Goal: Task Accomplishment & Management: Manage account settings

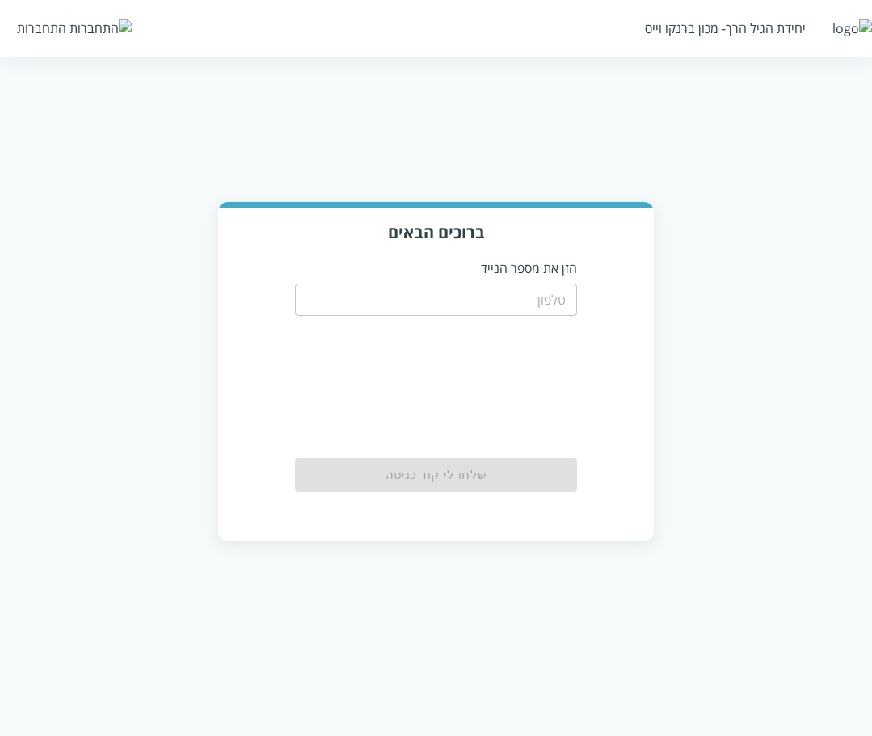
click at [495, 293] on input "tel" at bounding box center [436, 300] width 283 height 32
type input "0504544444"
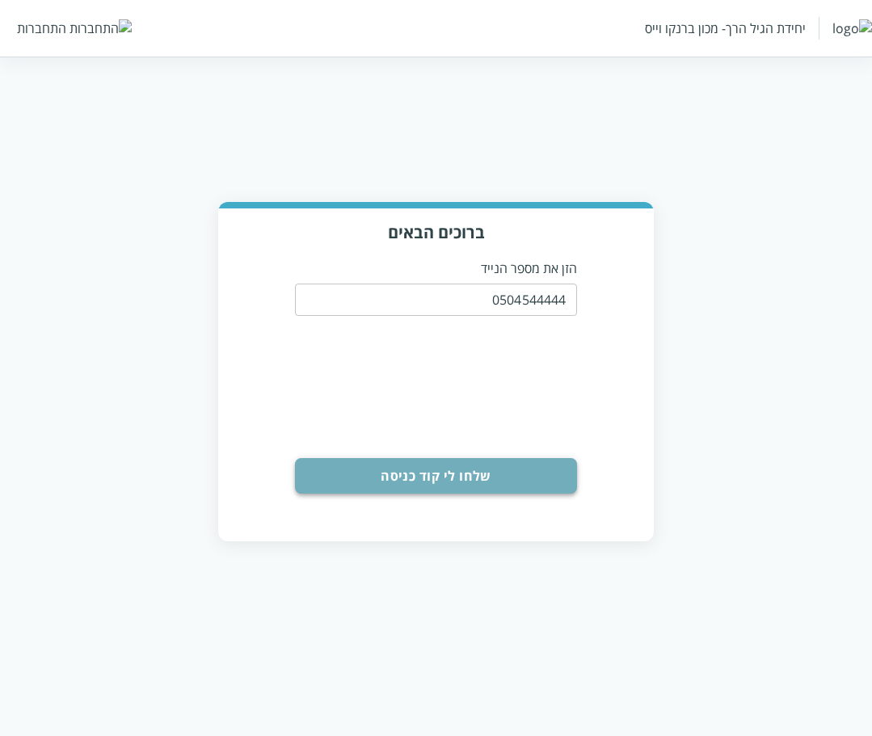
click at [451, 483] on button "שלחו לי קוד כניסה" at bounding box center [436, 476] width 283 height 36
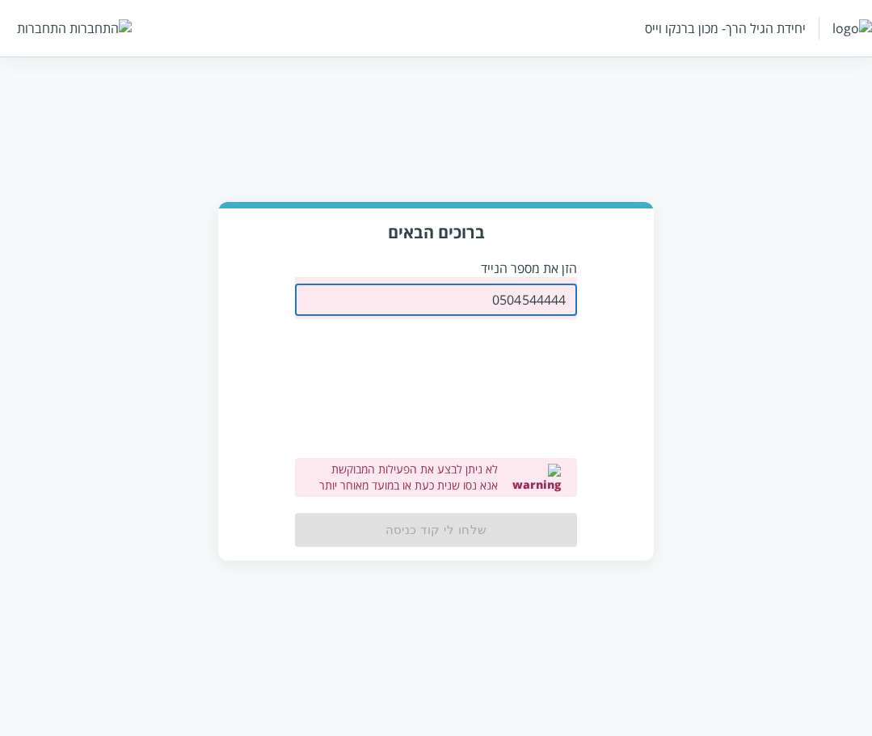
click at [496, 307] on input "0504544444" at bounding box center [436, 300] width 283 height 32
drag, startPoint x: 439, startPoint y: 306, endPoint x: 1175, endPoint y: 162, distance: 749.6
click at [871, 162] on html "יחידת הגיל הרך- מכון ברנקו וייס התחברות ברוכים הבאים הזן את מספר הנייד 05045444…" at bounding box center [436, 296] width 872 height 593
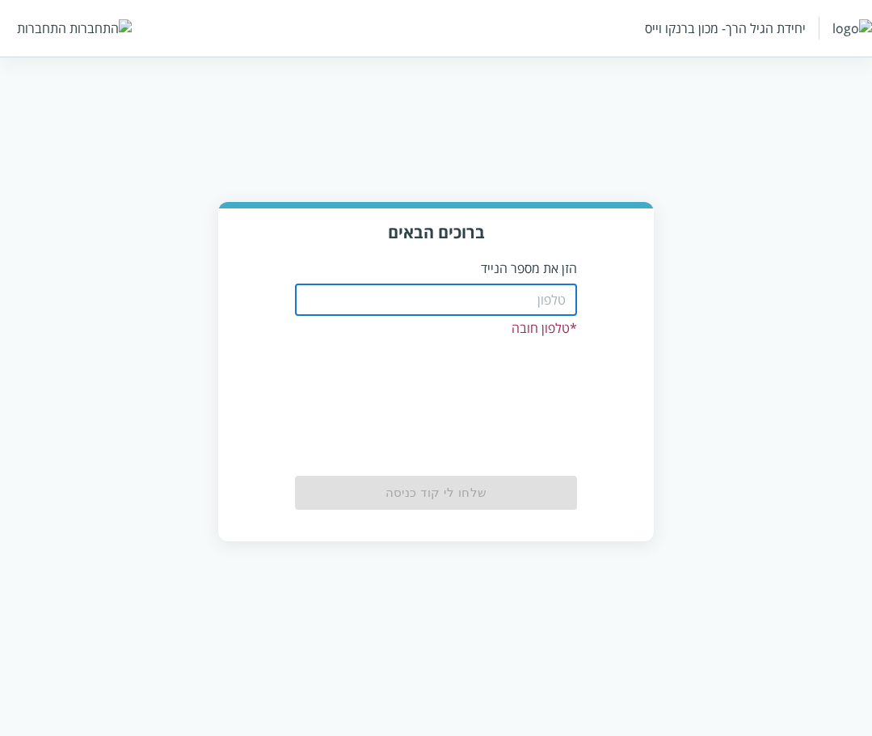
click at [454, 307] on input "tel" at bounding box center [436, 300] width 283 height 32
type input "0587811111"
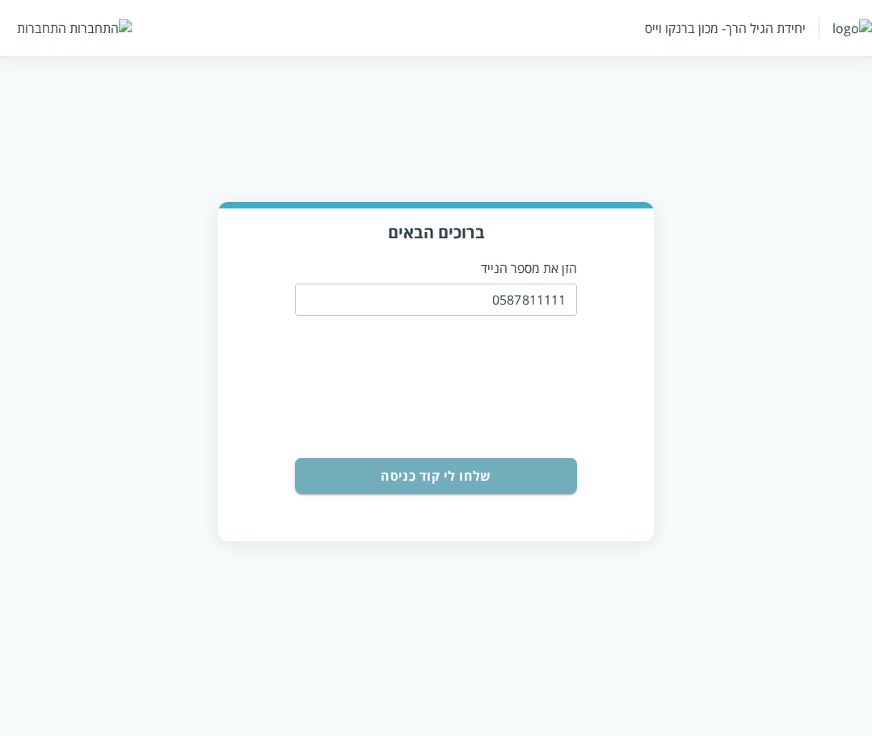
click at [512, 485] on button "שלחו לי קוד כניסה" at bounding box center [436, 476] width 283 height 36
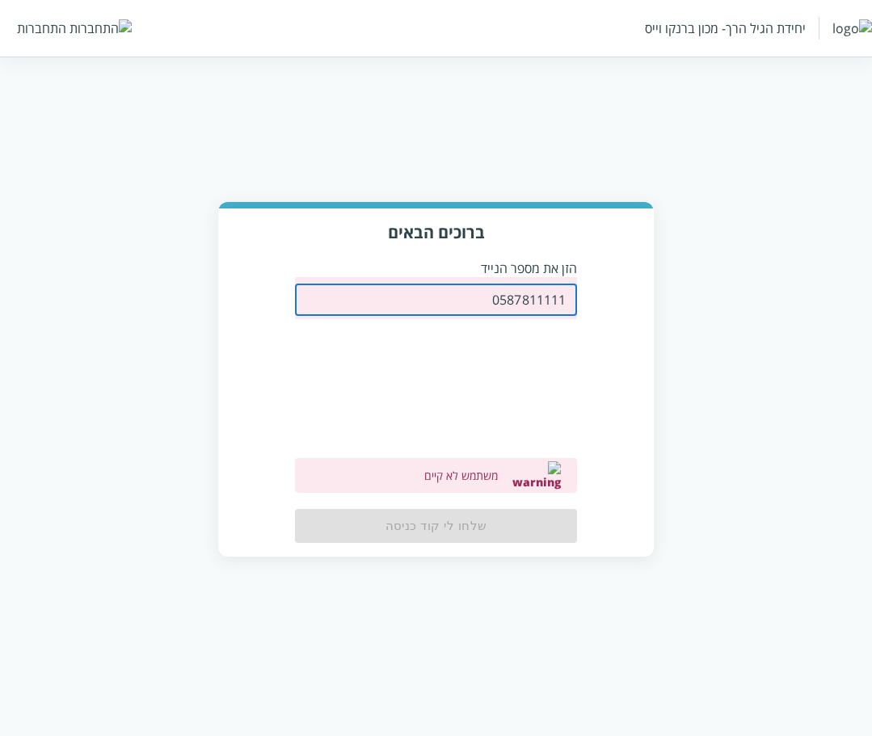
drag, startPoint x: 471, startPoint y: 295, endPoint x: 956, endPoint y: 249, distance: 486.4
click at [871, 249] on html "יחידת הגיל הרך- מכון ברנקו וייס התחברות ברוכים הבאים הזן את מספר הנייד 05878111…" at bounding box center [436, 294] width 872 height 589
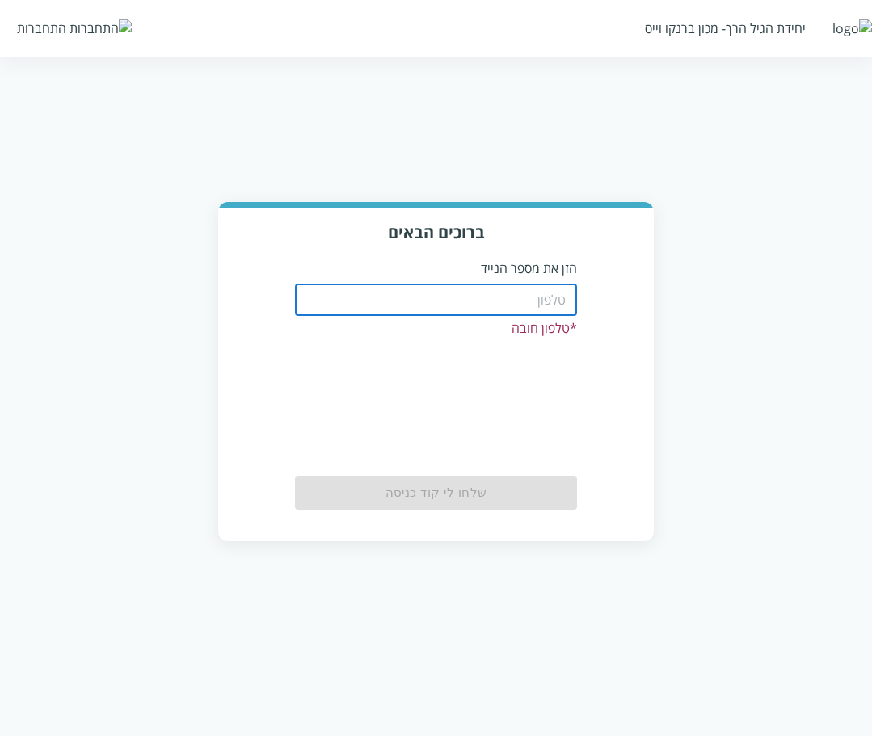
click at [416, 295] on input "tel" at bounding box center [436, 300] width 283 height 32
type input "0544400000"
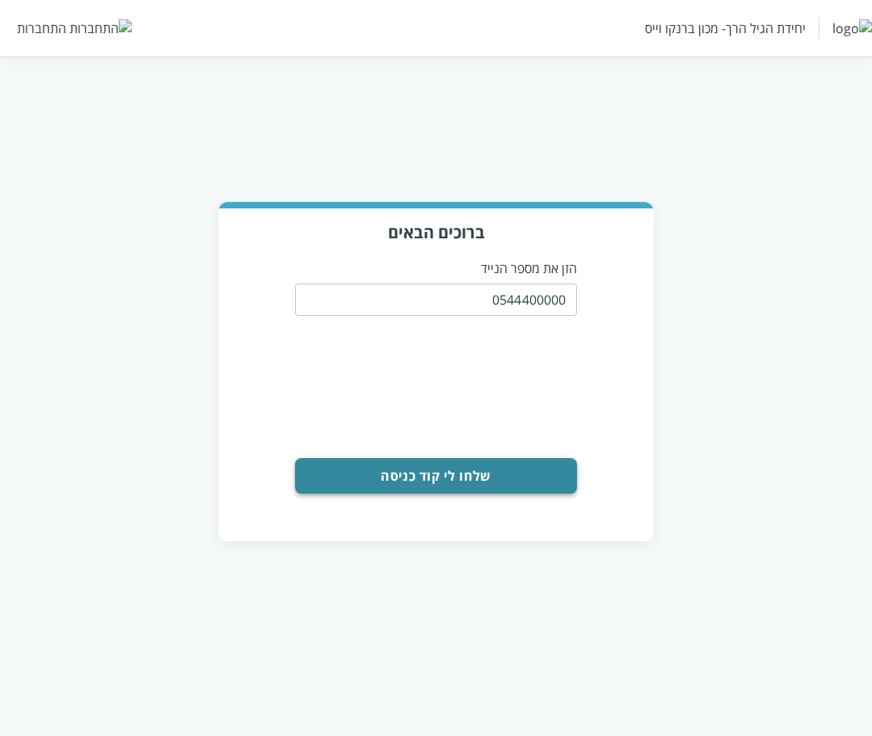
click at [487, 477] on button "שלחו לי קוד כניסה" at bounding box center [436, 476] width 283 height 36
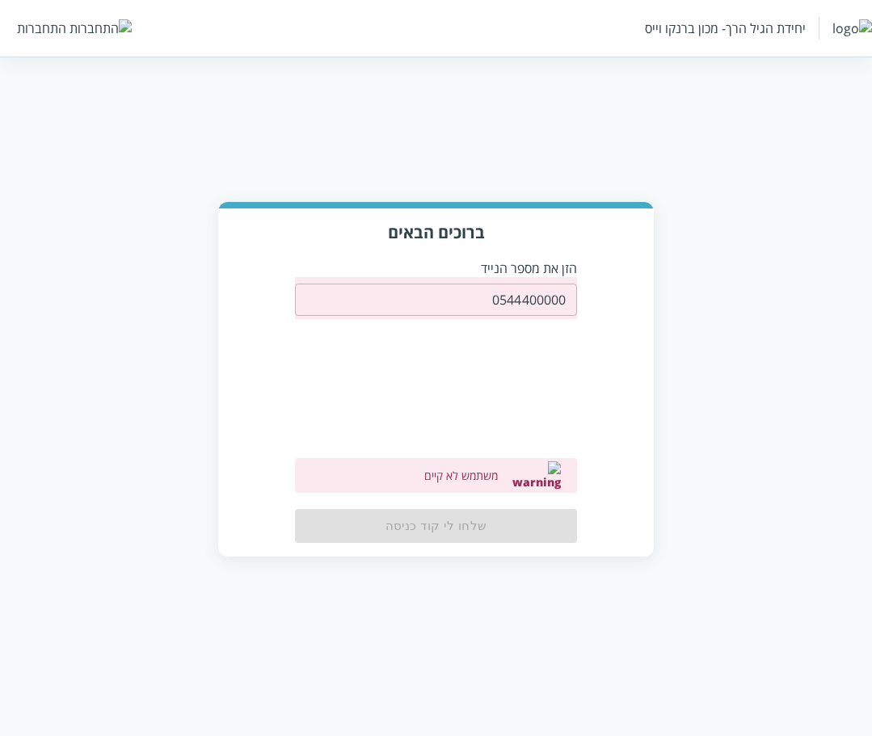
drag, startPoint x: 390, startPoint y: 304, endPoint x: 1057, endPoint y: 237, distance: 670.3
click at [871, 237] on html "יחידת הגיל הרך- מכון ברנקו וייס התחברות ברוכים הבאים הזן את מספר הנייד 05444000…" at bounding box center [436, 294] width 872 height 589
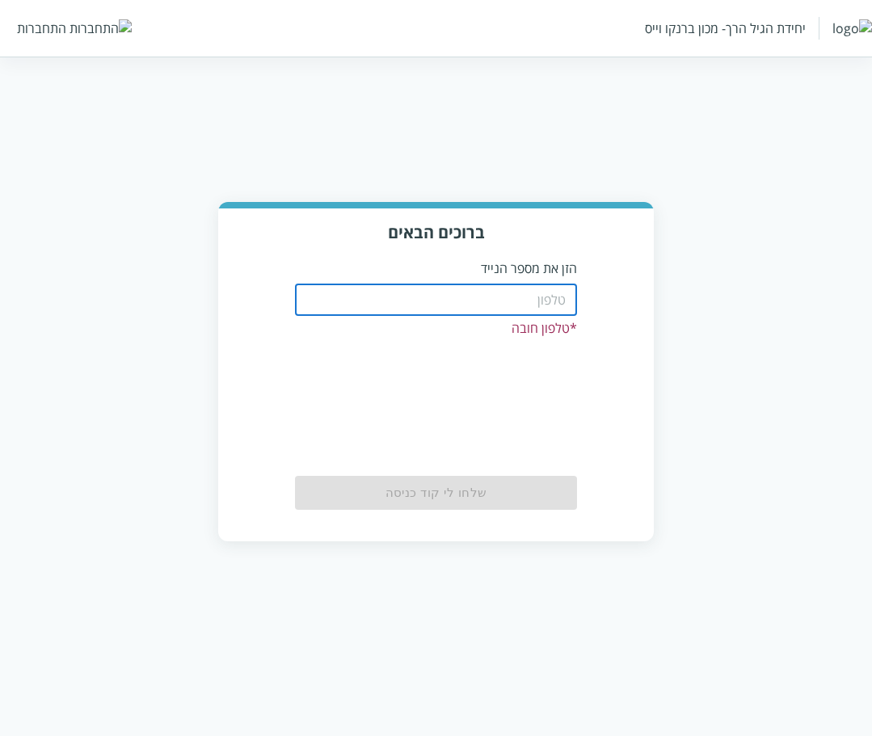
click at [483, 294] on input "tel" at bounding box center [436, 300] width 283 height 32
type input "0556756416"
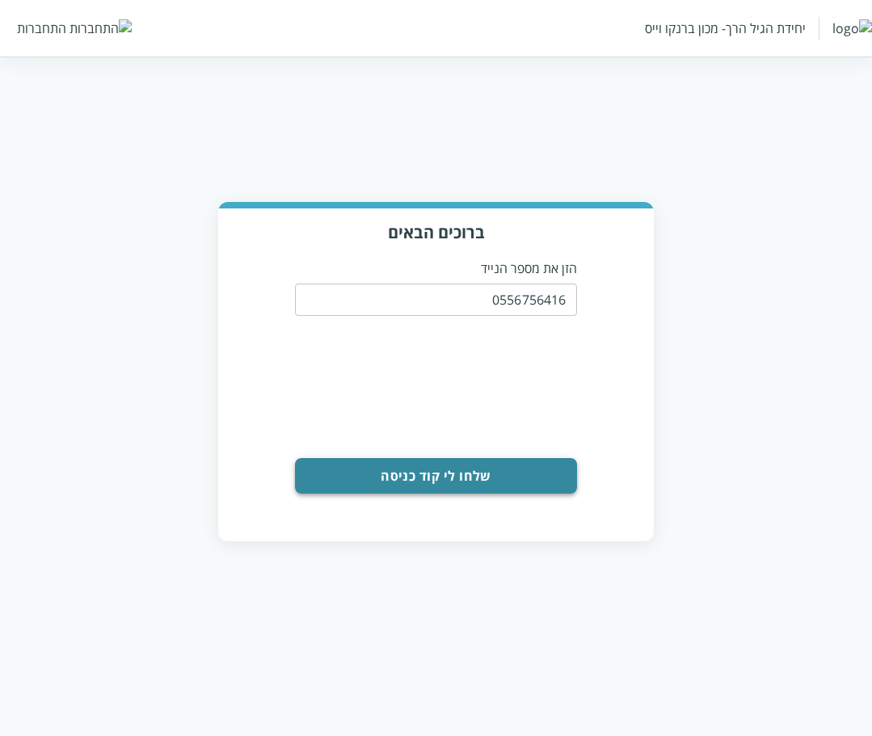
click at [478, 470] on button "שלחו לי קוד כניסה" at bounding box center [436, 476] width 283 height 36
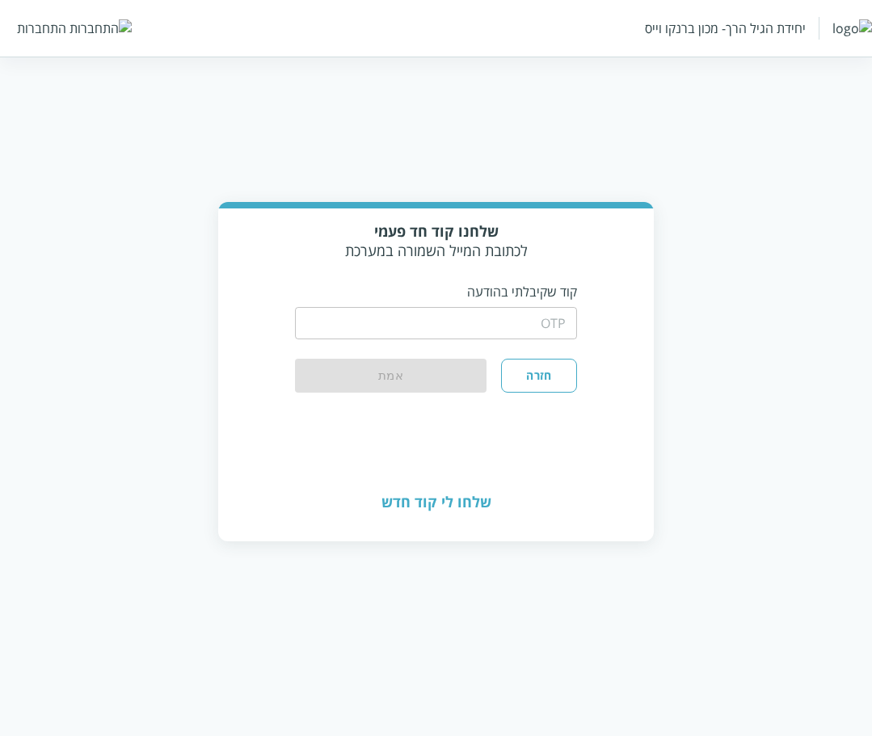
click at [518, 306] on div "​" at bounding box center [436, 322] width 283 height 42
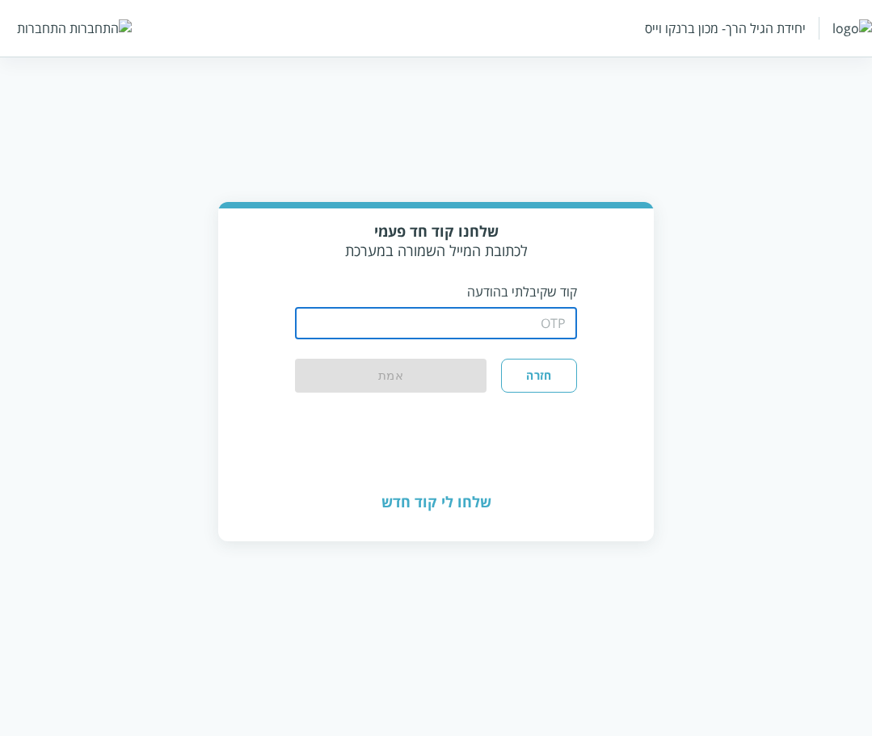
click at [518, 311] on input "string" at bounding box center [436, 323] width 283 height 32
type input "1234"
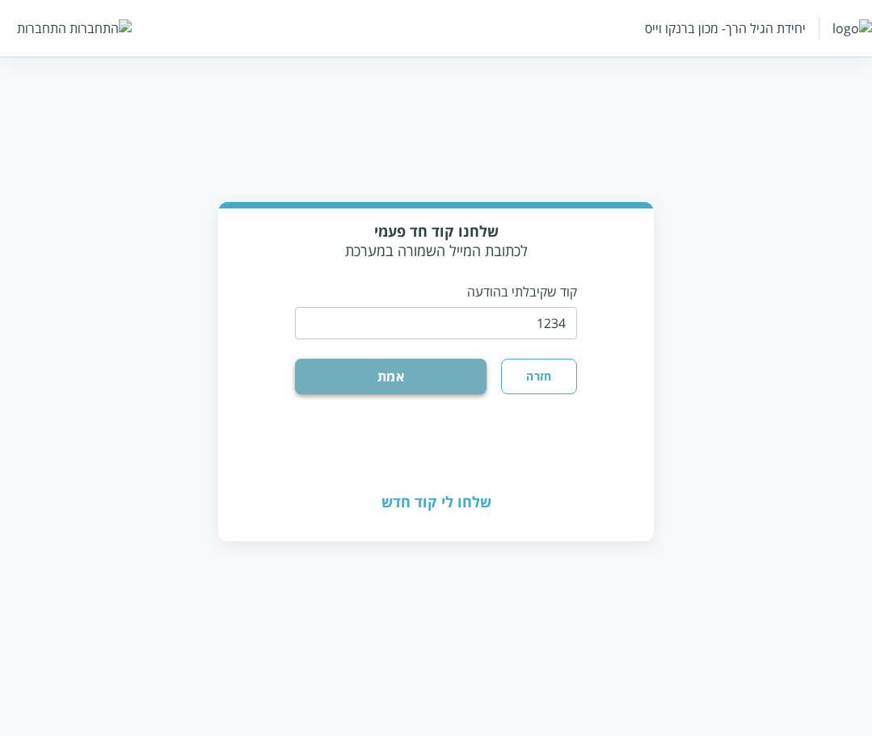
click at [438, 364] on button "אמת" at bounding box center [391, 377] width 192 height 36
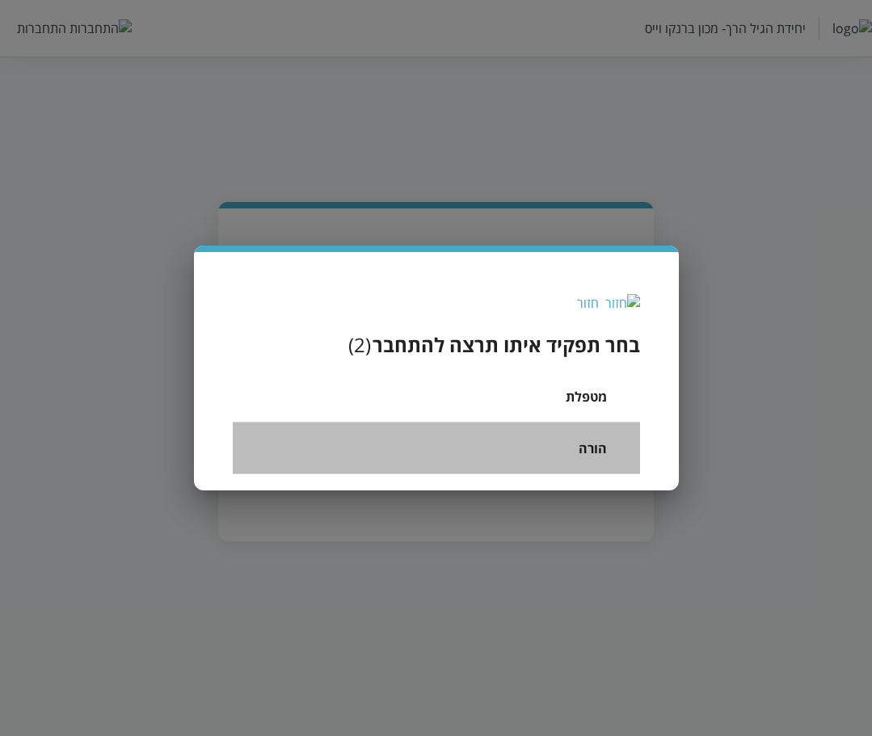
click at [594, 455] on span "הורה" at bounding box center [593, 448] width 29 height 19
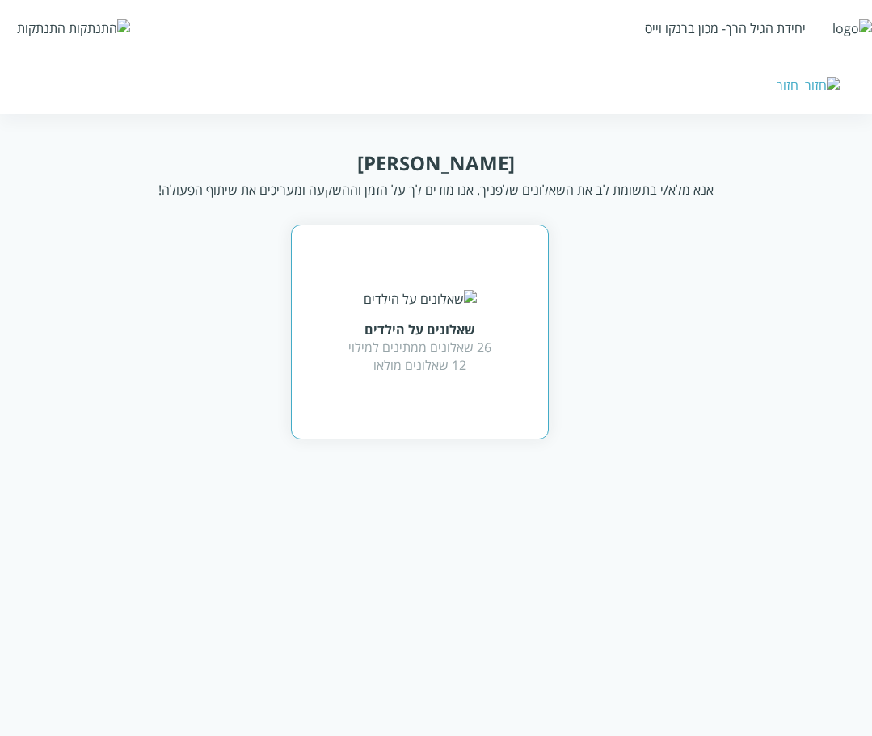
click at [447, 335] on div "שאלונים על הילדים" at bounding box center [419, 330] width 143 height 18
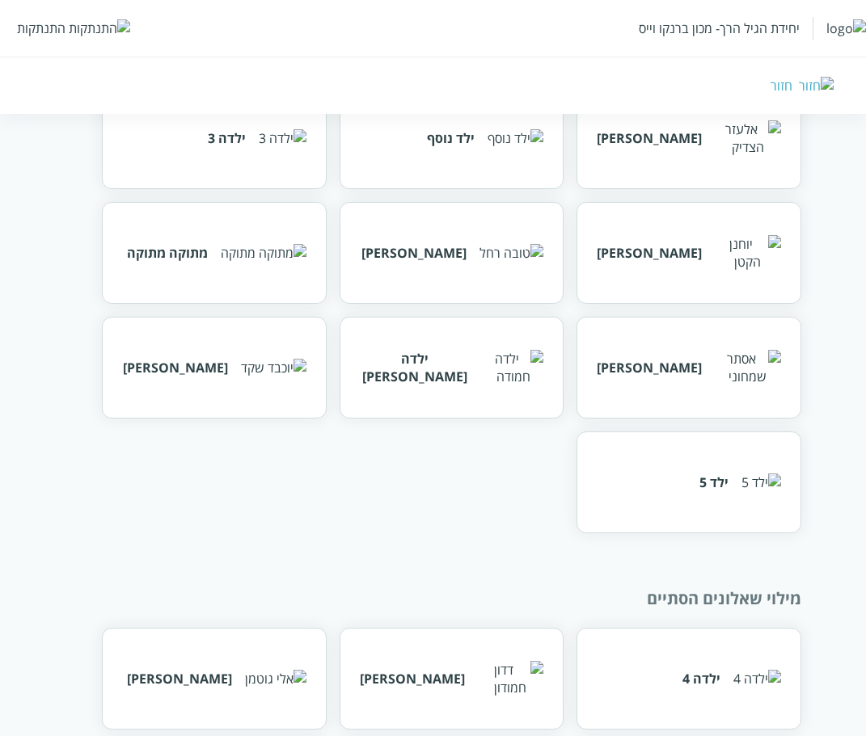
scroll to position [303, 0]
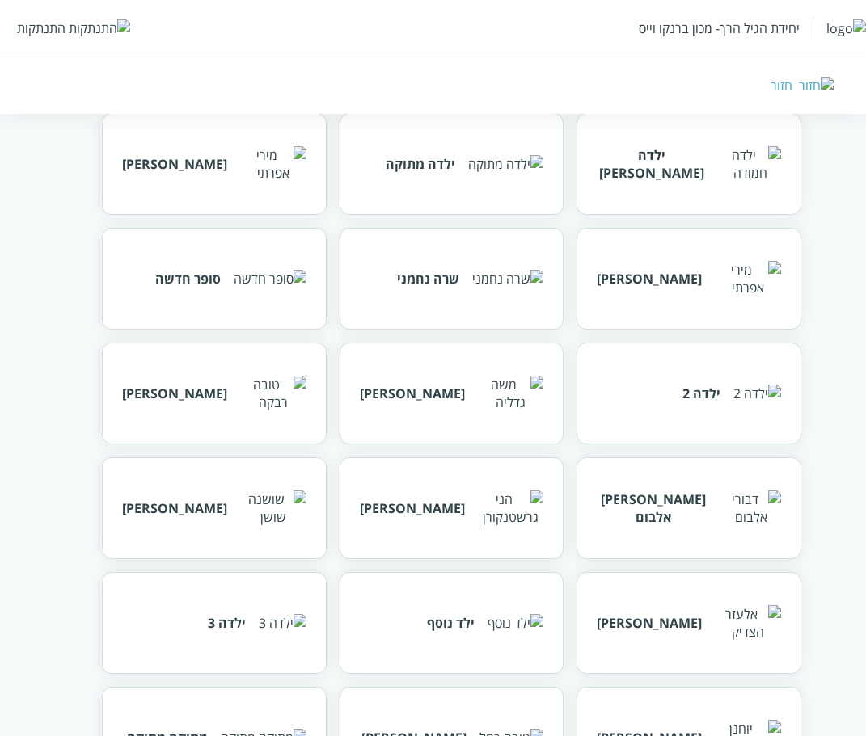
click at [792, 91] on div "חזור" at bounding box center [781, 86] width 22 height 18
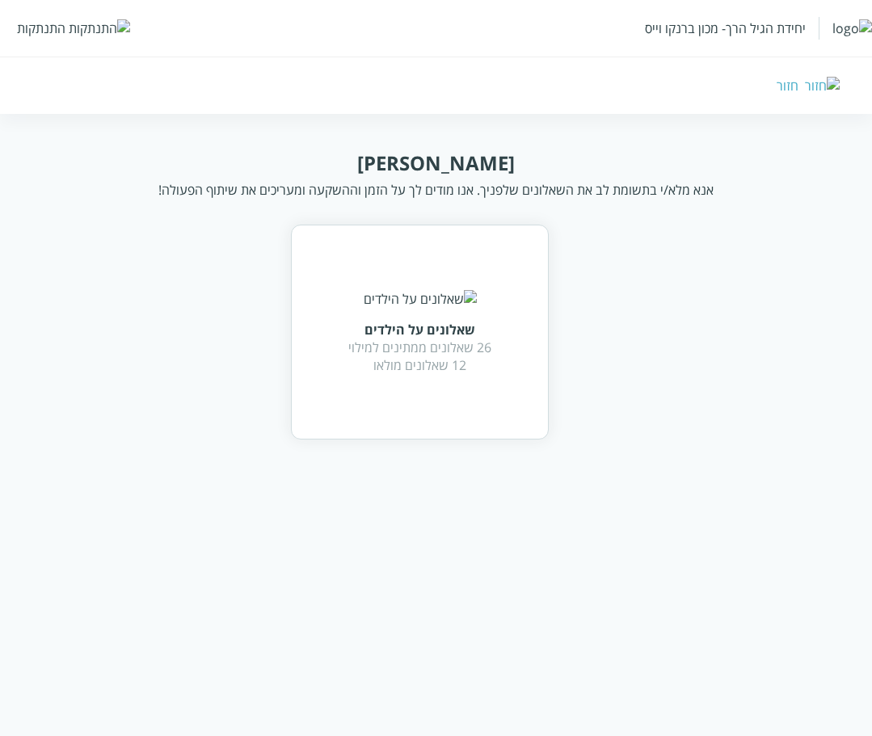
click at [799, 86] on div "חזור" at bounding box center [788, 86] width 22 height 18
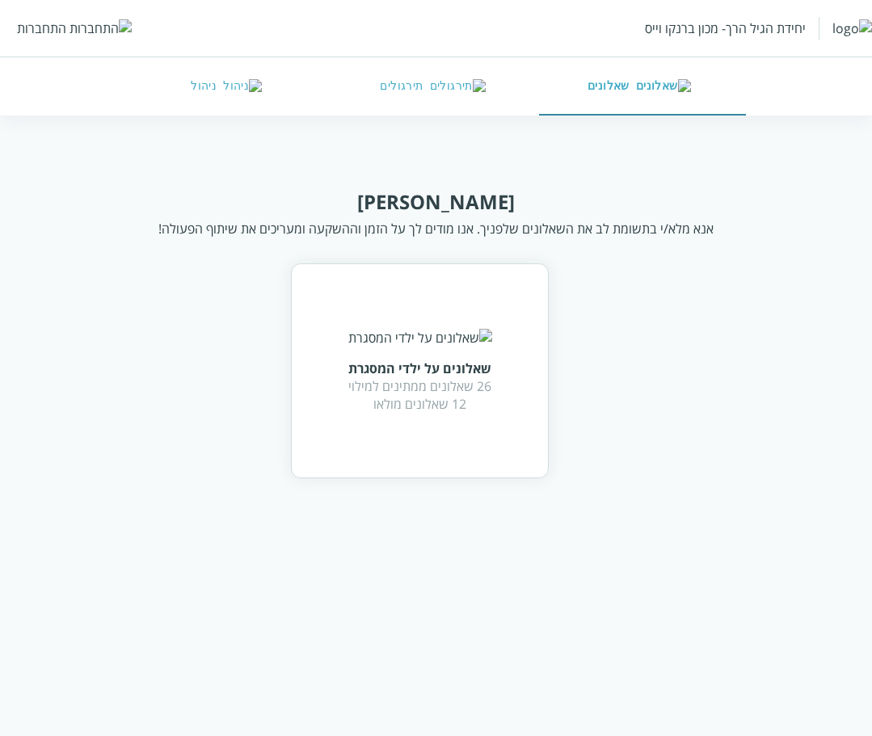
click at [29, 28] on div "התחברות" at bounding box center [41, 28] width 49 height 18
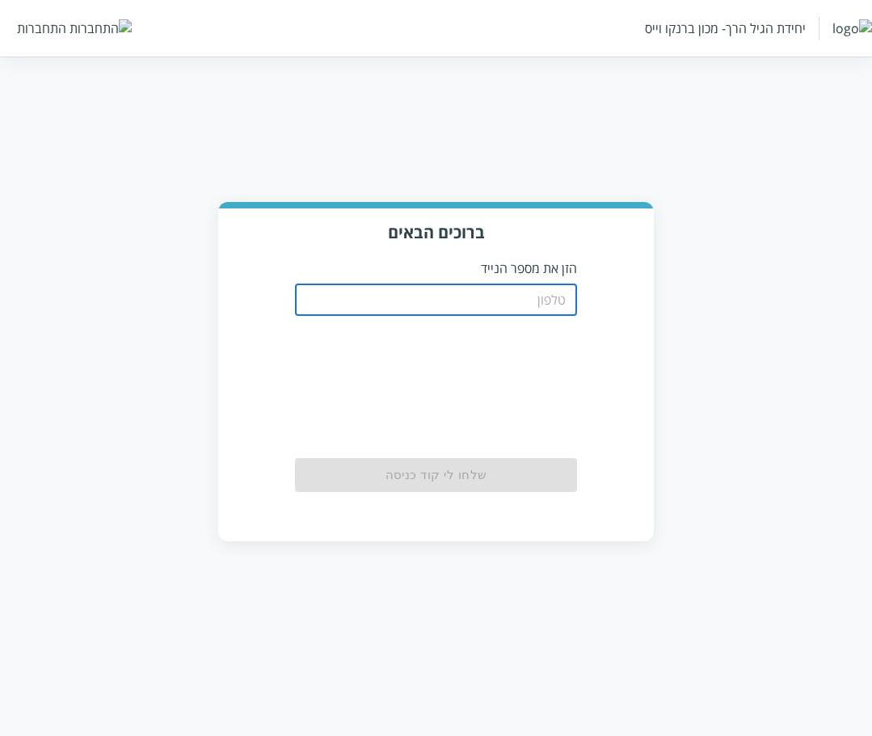
click at [422, 302] on input "tel" at bounding box center [436, 300] width 283 height 32
type input "0556756416"
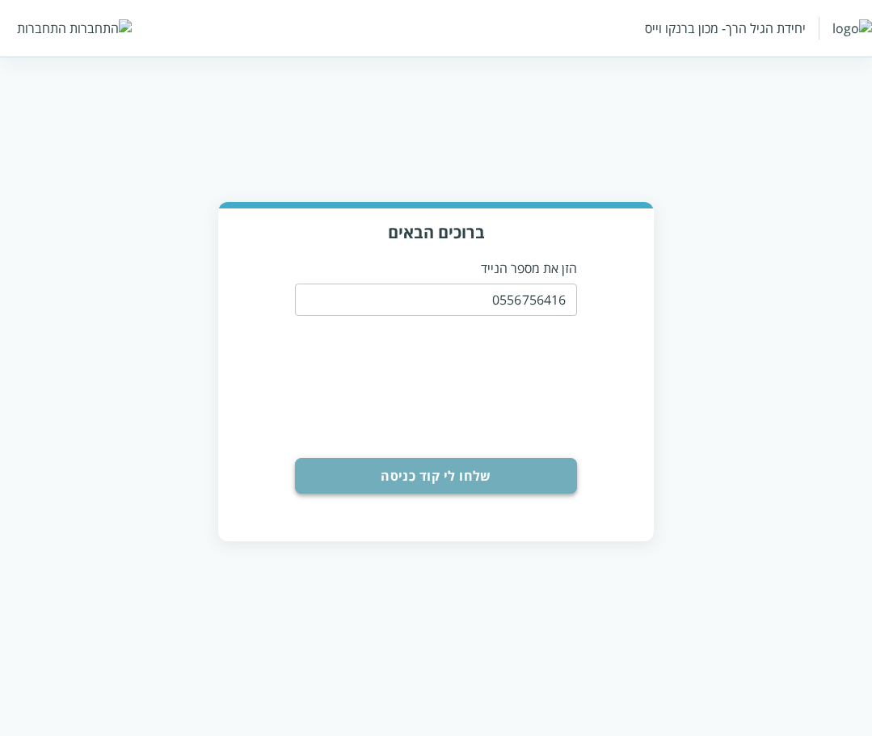
click at [458, 483] on button "שלחו לי קוד כניסה" at bounding box center [436, 476] width 283 height 36
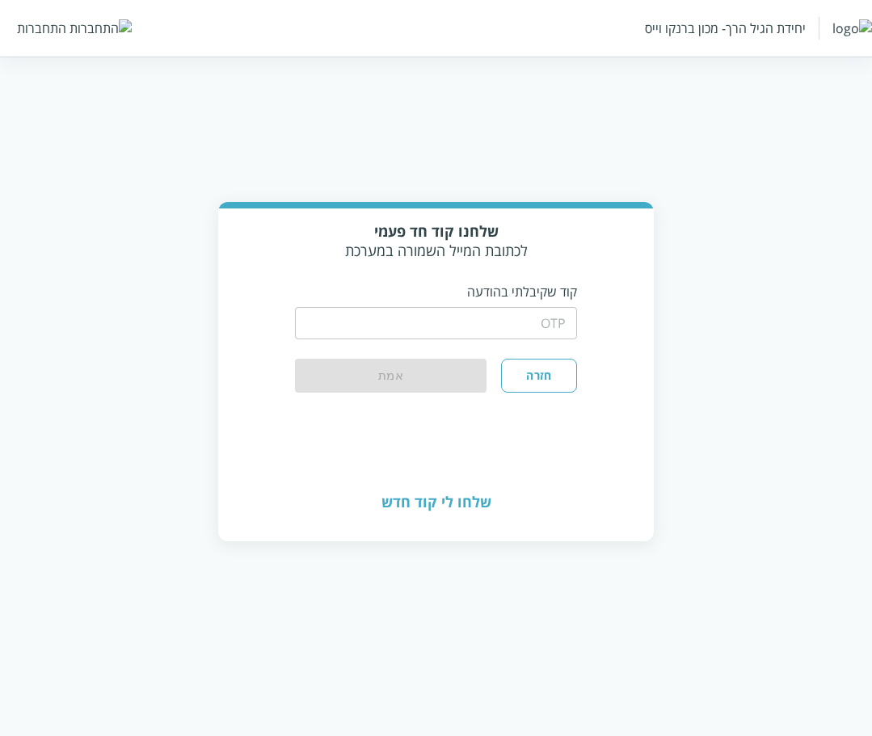
drag, startPoint x: 401, startPoint y: 291, endPoint x: 450, endPoint y: 326, distance: 60.3
click at [403, 293] on p "קוד שקיבלתי בהודעה" at bounding box center [436, 292] width 283 height 18
click at [449, 327] on input "string" at bounding box center [436, 323] width 283 height 32
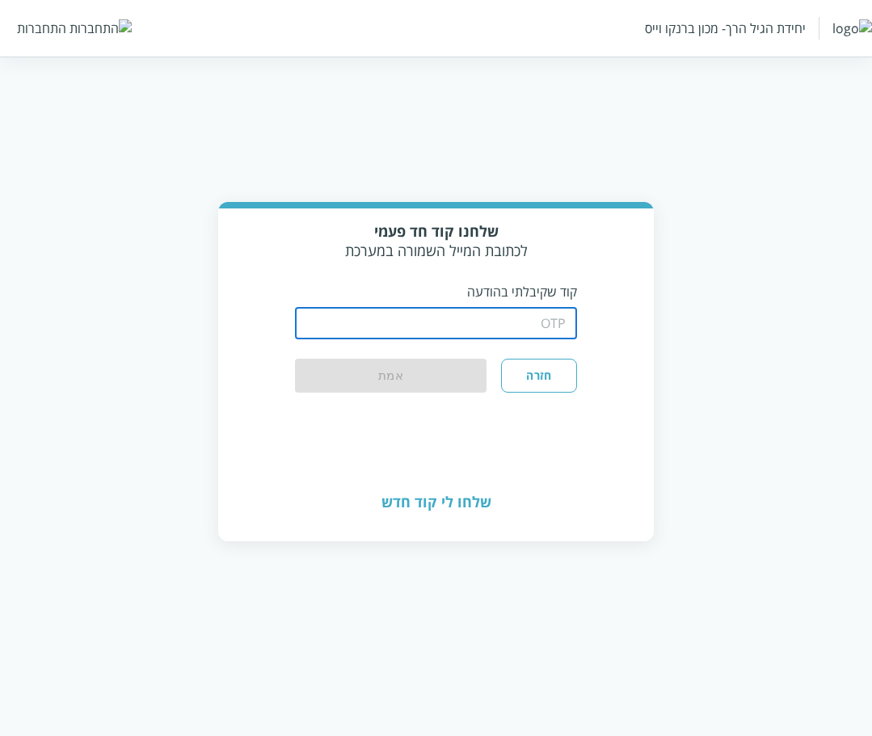
type input "1234"
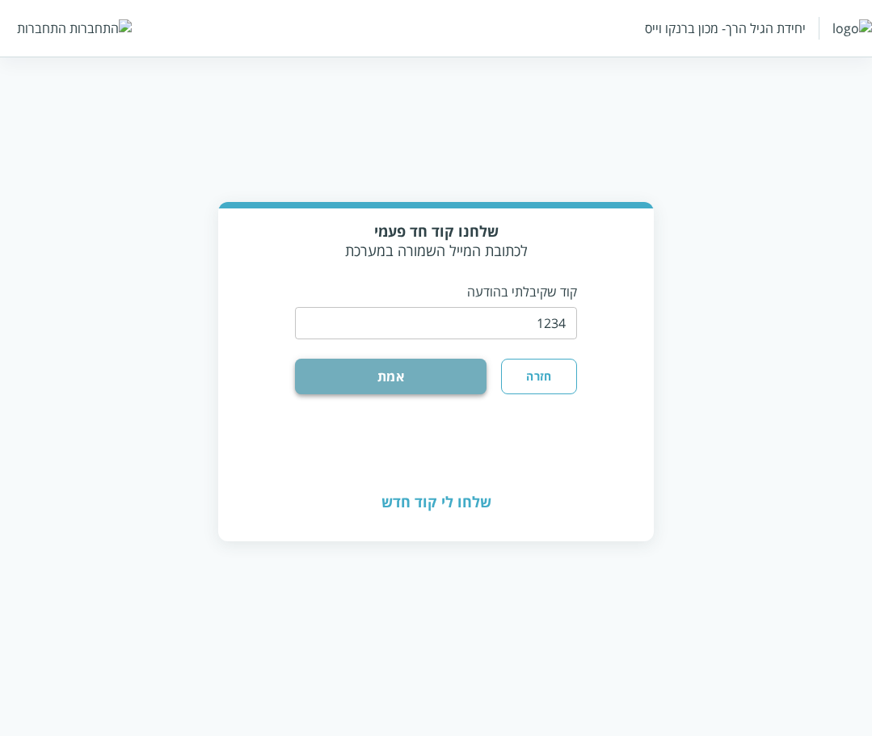
click at [398, 371] on button "אמת" at bounding box center [391, 377] width 192 height 36
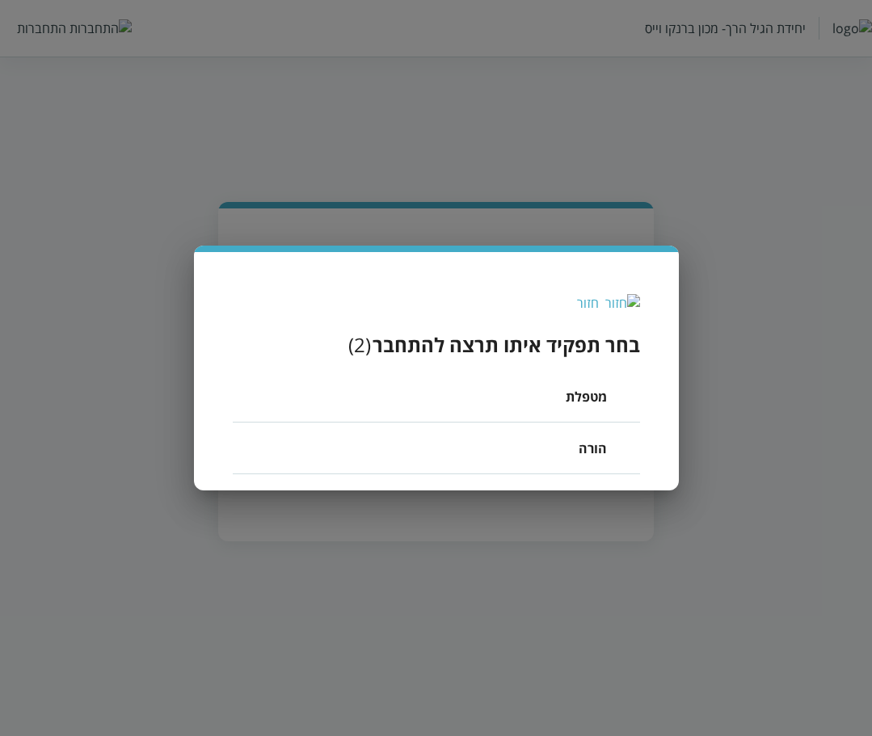
click at [494, 401] on li "מטפלת" at bounding box center [436, 397] width 407 height 52
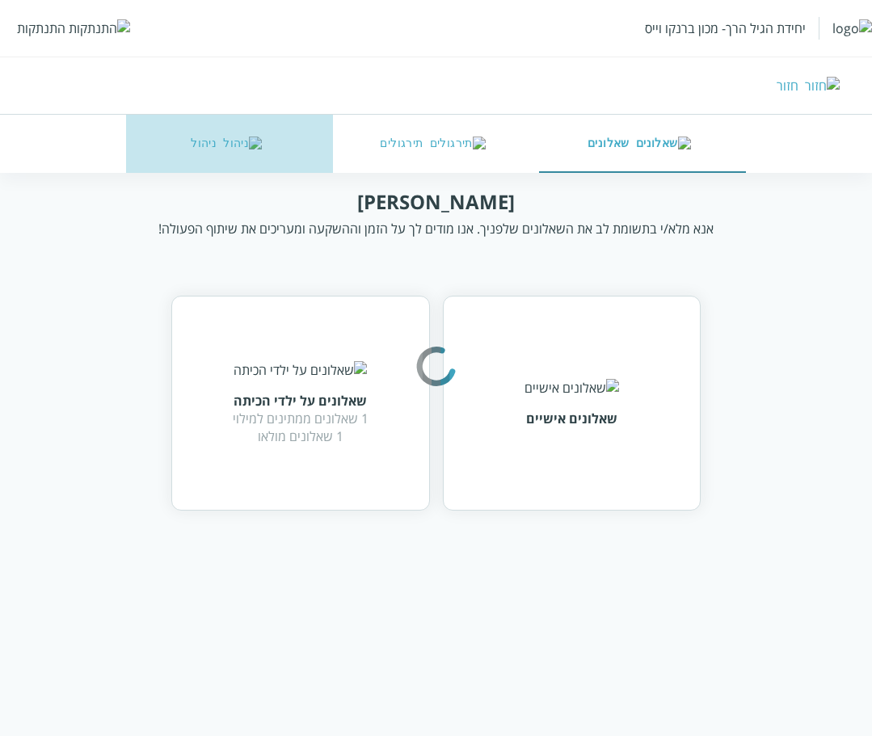
click at [211, 144] on button "ניהול" at bounding box center [229, 144] width 206 height 58
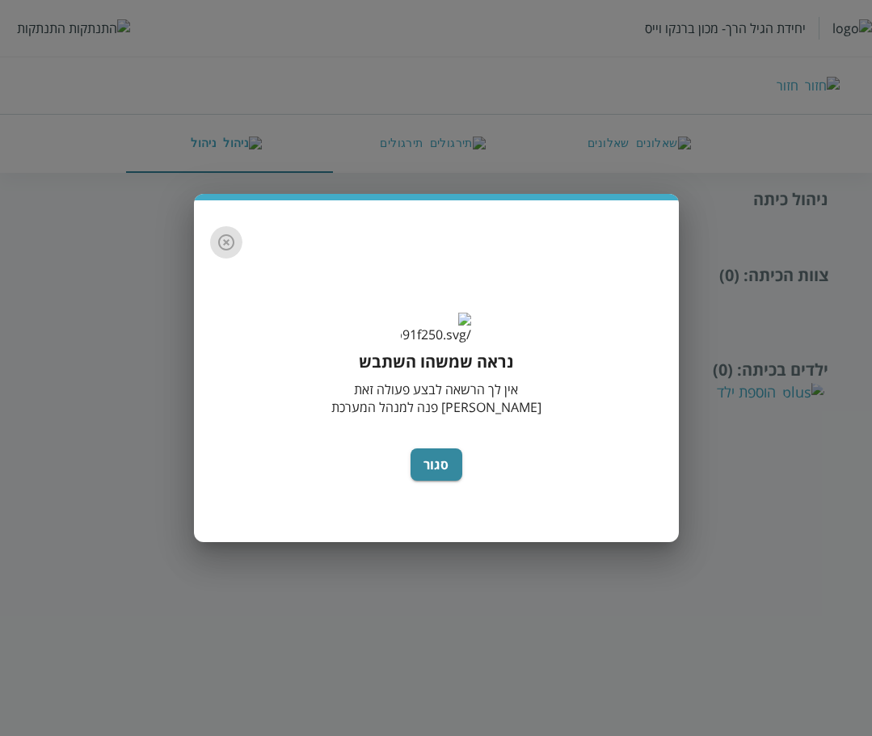
click at [215, 226] on button "button" at bounding box center [226, 242] width 32 height 32
drag, startPoint x: 208, startPoint y: 222, endPoint x: 217, endPoint y: 221, distance: 9.0
click at [214, 221] on div "נראה שמשהו השתבש אין לך הרשאה לבצע פעולה זאת אנא פנה למנהל המערכת סגור" at bounding box center [436, 371] width 485 height 342
click at [218, 233] on icon "button" at bounding box center [226, 242] width 19 height 19
click at [568, 151] on div "נראה שמשהו השתבש אין לך הרשאה לבצע פעולה זאת אנא פנה למנהל המערכת סגור" at bounding box center [436, 368] width 872 height 736
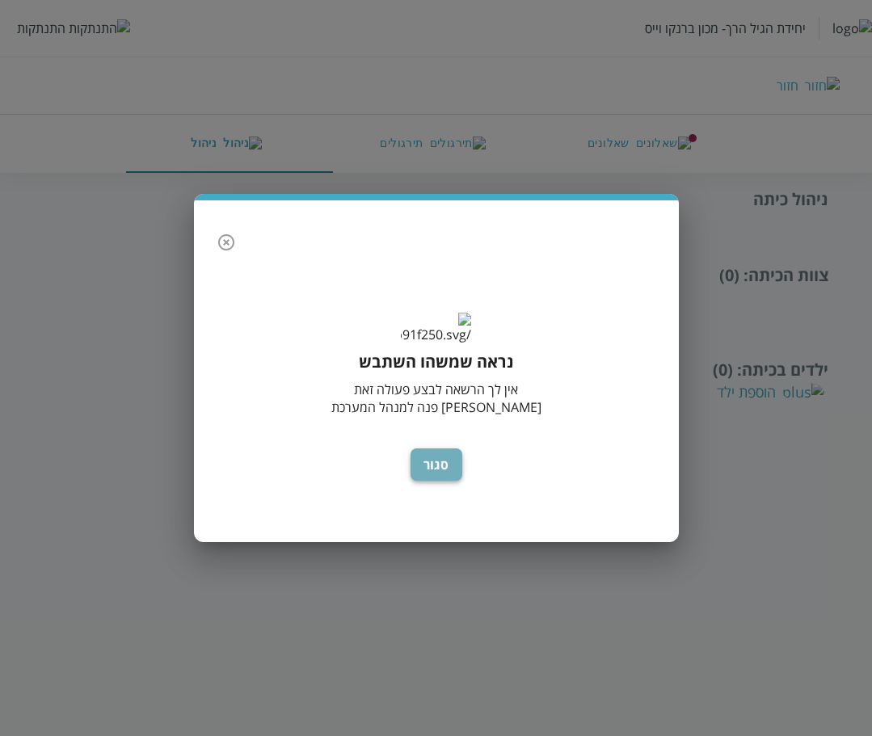
click at [425, 481] on button "סגור" at bounding box center [437, 465] width 52 height 32
click at [300, 140] on div "נראה שמשהו השתבש אין לך הרשאה לבצע פעולה זאת אנא פנה למנהל המערכת סגור" at bounding box center [436, 368] width 872 height 736
click at [668, 124] on div "נראה שמשהו השתבש אין לך הרשאה לבצע פעולה זאת אנא פנה למנהל המערכת סגור" at bounding box center [436, 368] width 872 height 736
click at [648, 134] on div "נראה שמשהו השתבש אין לך הרשאה לבצע פעולה זאת אנא פנה למנהל המערכת סגור" at bounding box center [436, 368] width 872 height 736
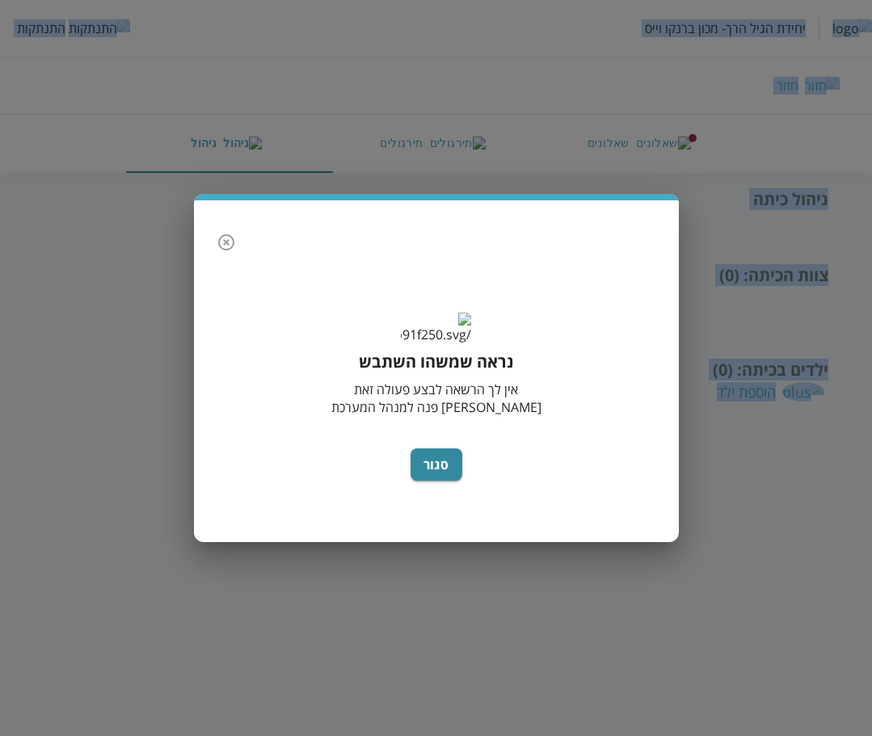
click at [648, 135] on div "נראה שמשהו השתבש אין לך הרשאה לבצע פעולה זאת אנא פנה למנהל המערכת סגור" at bounding box center [436, 368] width 872 height 736
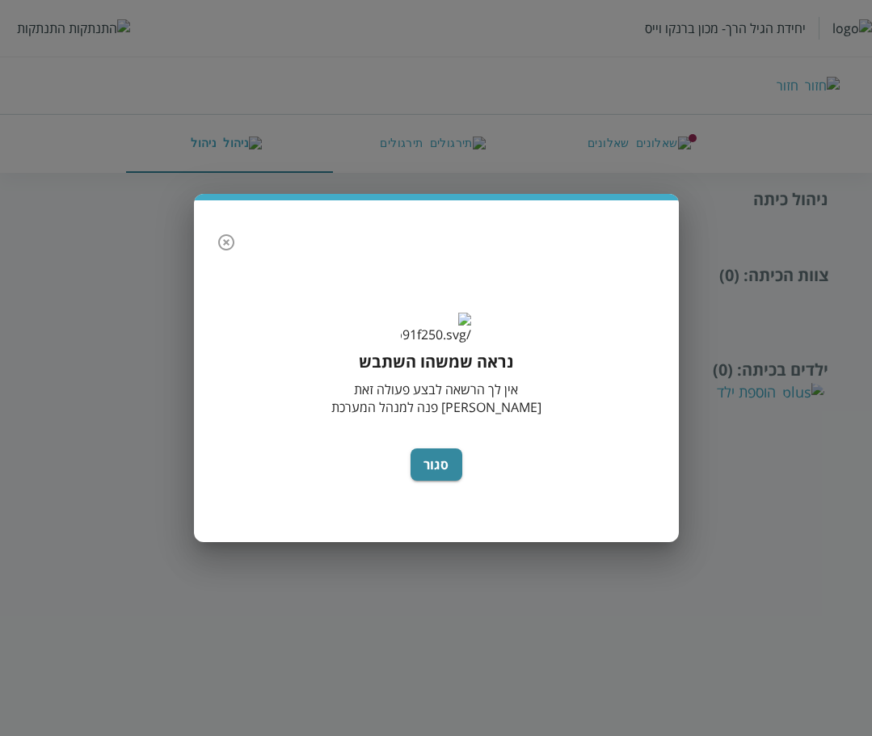
click at [648, 188] on body "יחידת הגיל הרך- מכון ברנקו וייס התנתקות חזור שאלונים תירגולים ניהול ניהול כיתה …" at bounding box center [436, 304] width 872 height 233
click at [648, 135] on div "נראה שמשהו השתבש אין לך הרשאה לבצע פעולה זאת אנא פנה למנהל המערכת סגור" at bounding box center [436, 368] width 872 height 736
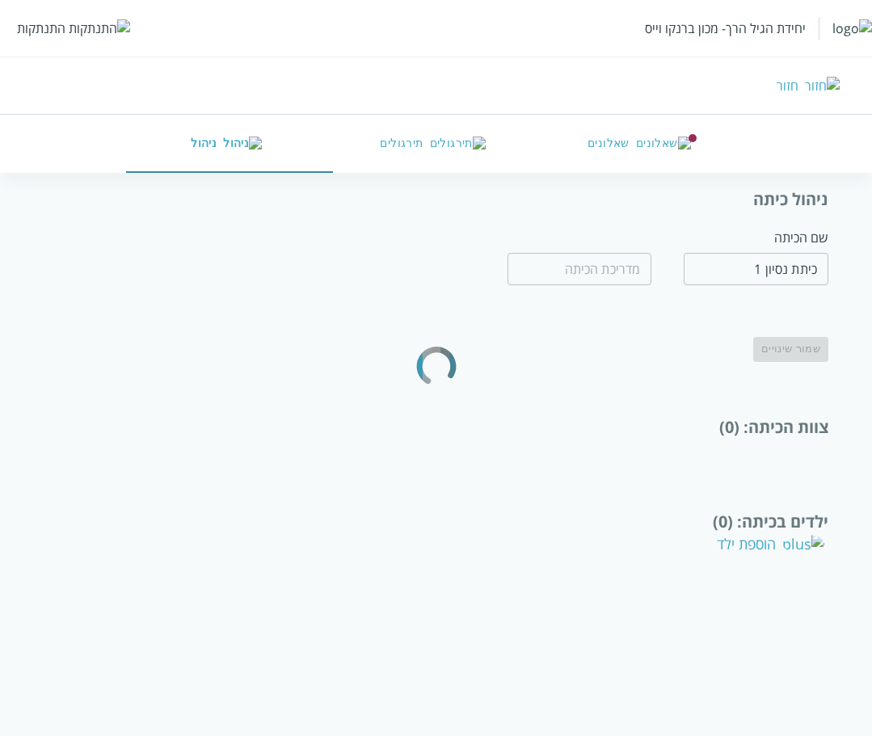
click at [648, 188] on body "יחידת הגיל הרך- מכון ברנקו וייס התנתקות חזור שאלונים תירגולים ניהול ניהול כיתה …" at bounding box center [436, 380] width 872 height 385
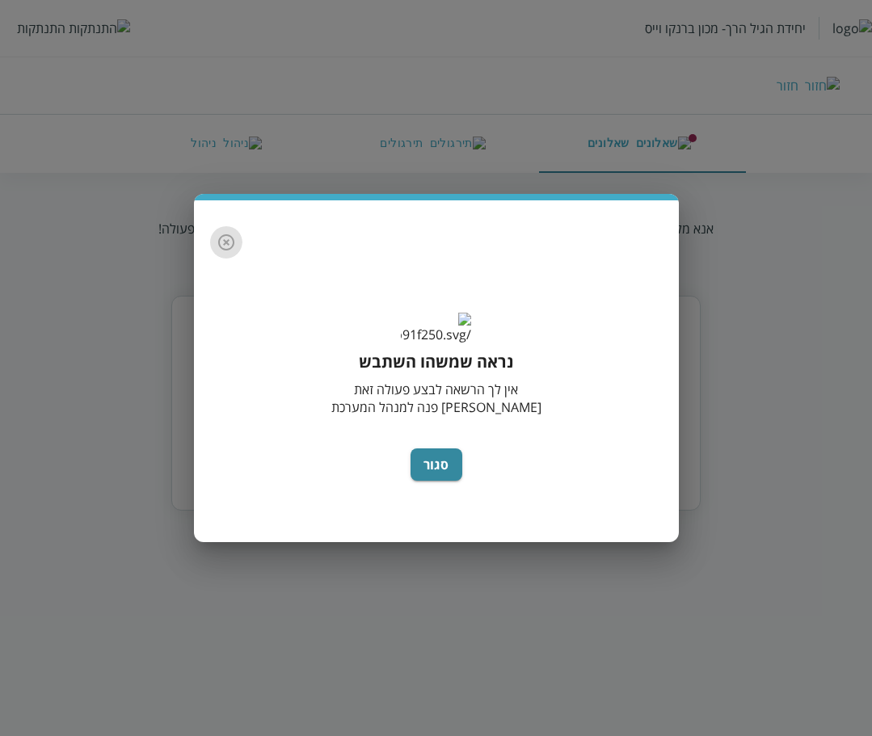
click at [222, 233] on icon "button" at bounding box center [226, 242] width 19 height 19
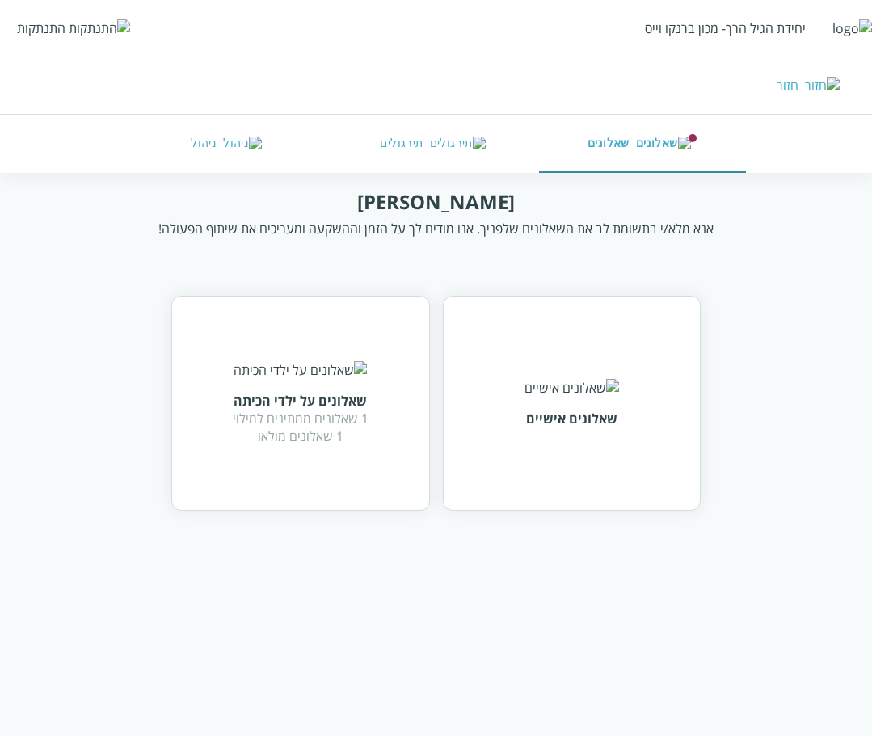
click at [605, 428] on div "שאלונים אישיים" at bounding box center [572, 403] width 95 height 49
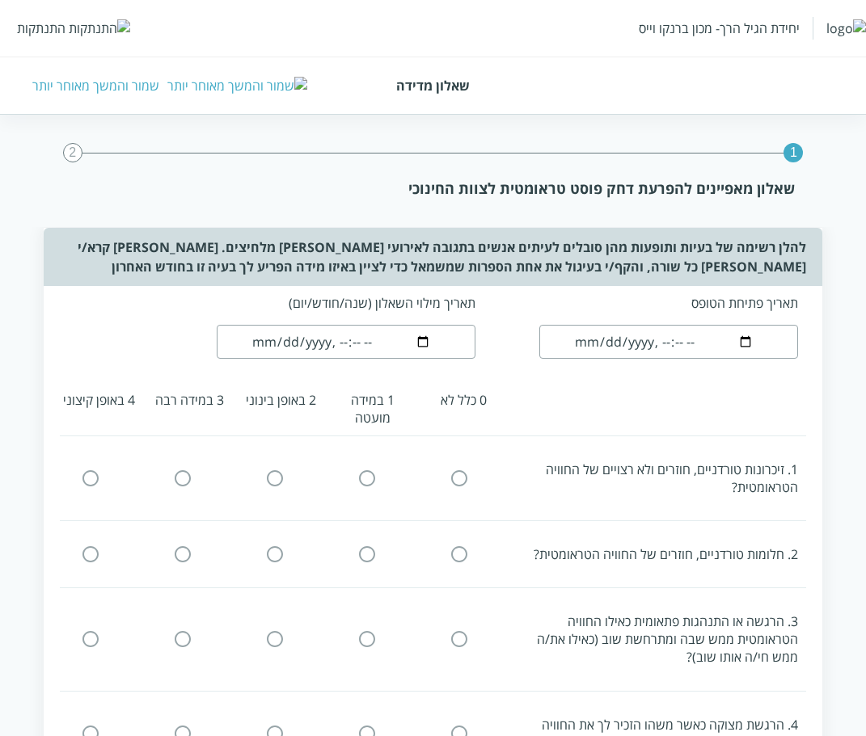
click at [87, 83] on div "שמור והמשך מאוחר יותר" at bounding box center [95, 86] width 127 height 18
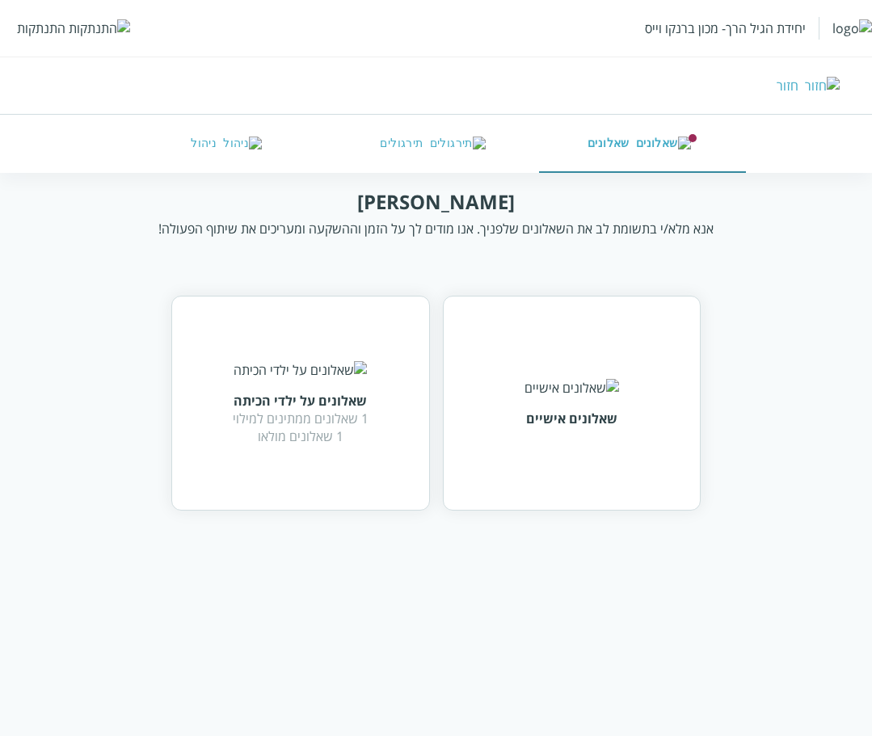
click at [221, 146] on button "ניהול" at bounding box center [229, 144] width 206 height 58
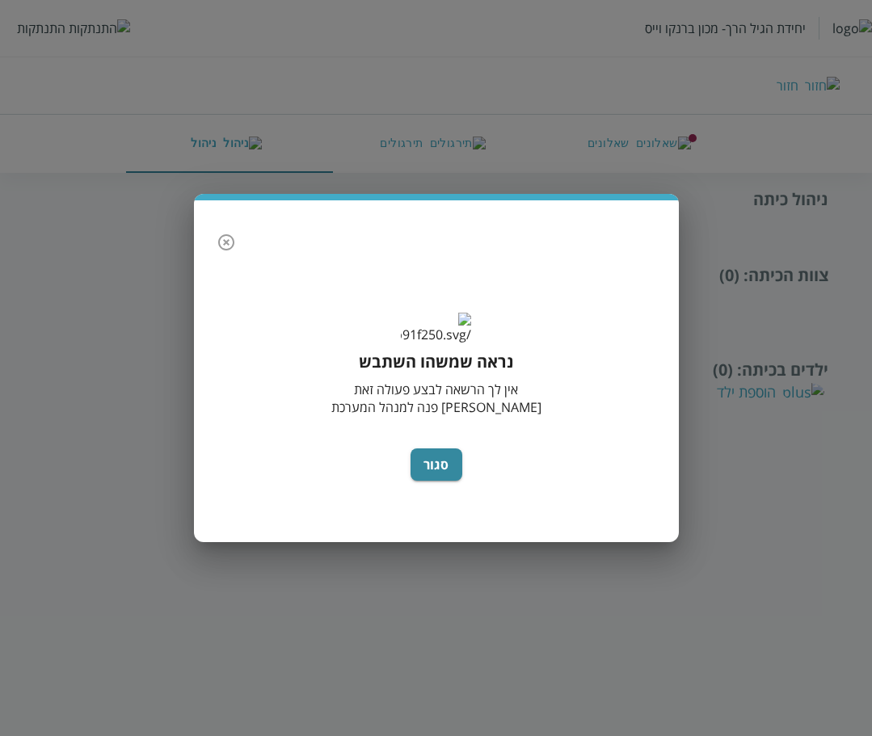
click at [217, 233] on icon "button" at bounding box center [226, 242] width 19 height 19
click at [222, 226] on button "button" at bounding box center [226, 242] width 32 height 32
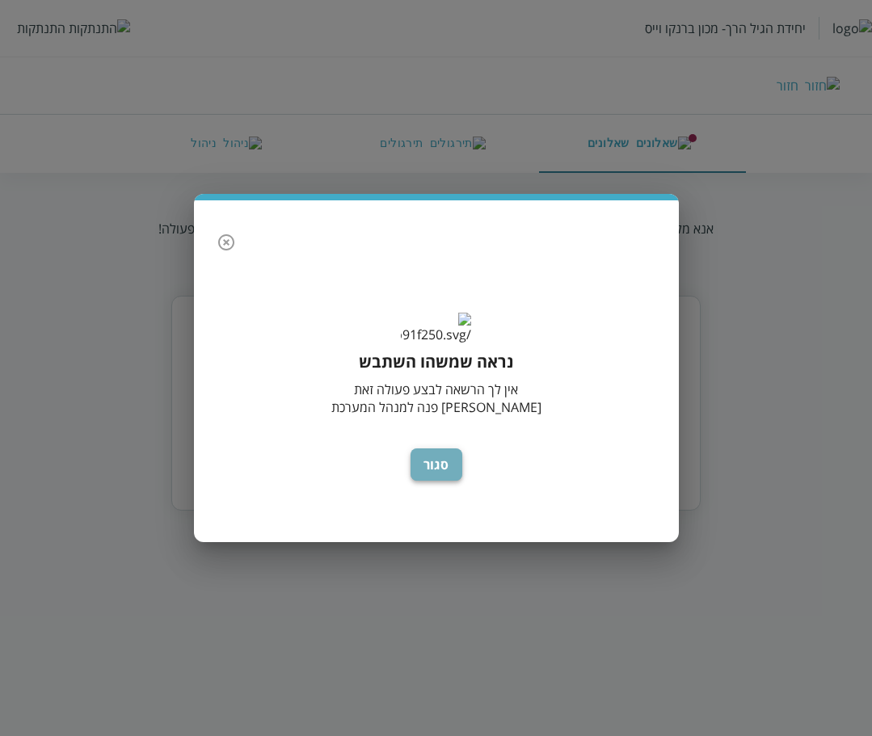
click at [432, 477] on button "סגור" at bounding box center [437, 465] width 52 height 32
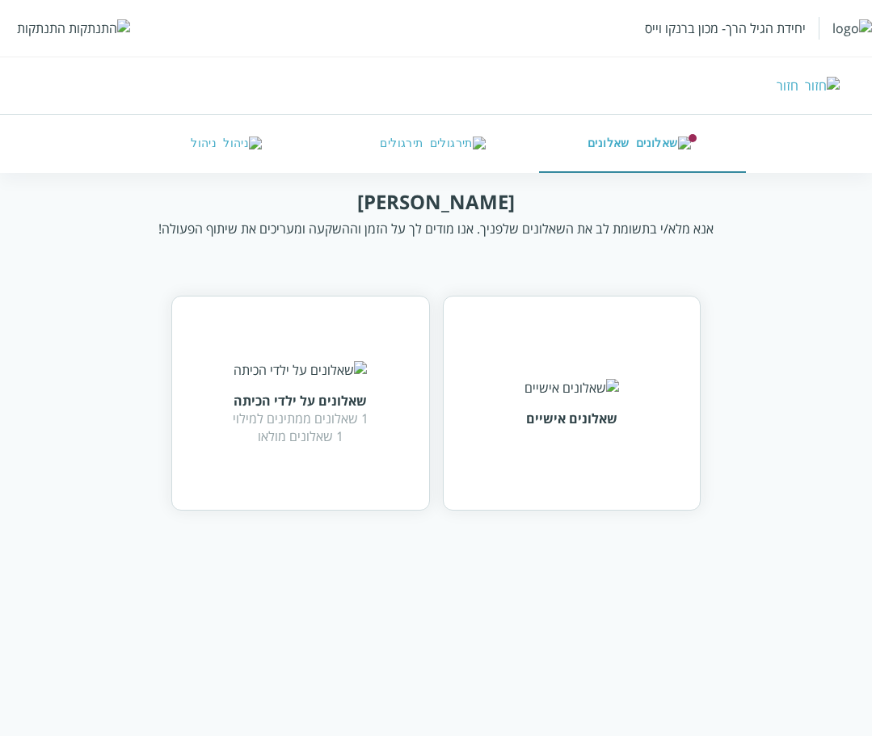
click at [30, 20] on div "התנתקות" at bounding box center [41, 28] width 49 height 18
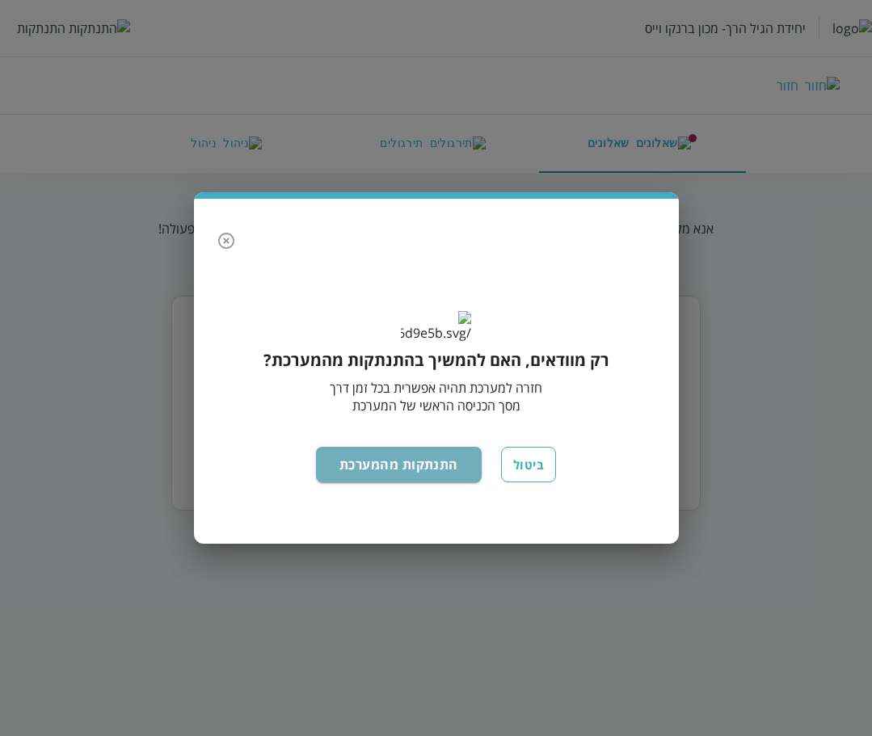
drag, startPoint x: 394, startPoint y: 466, endPoint x: 393, endPoint y: 478, distance: 12.2
click at [394, 467] on button "התנתקות מהמערכת" at bounding box center [399, 465] width 166 height 36
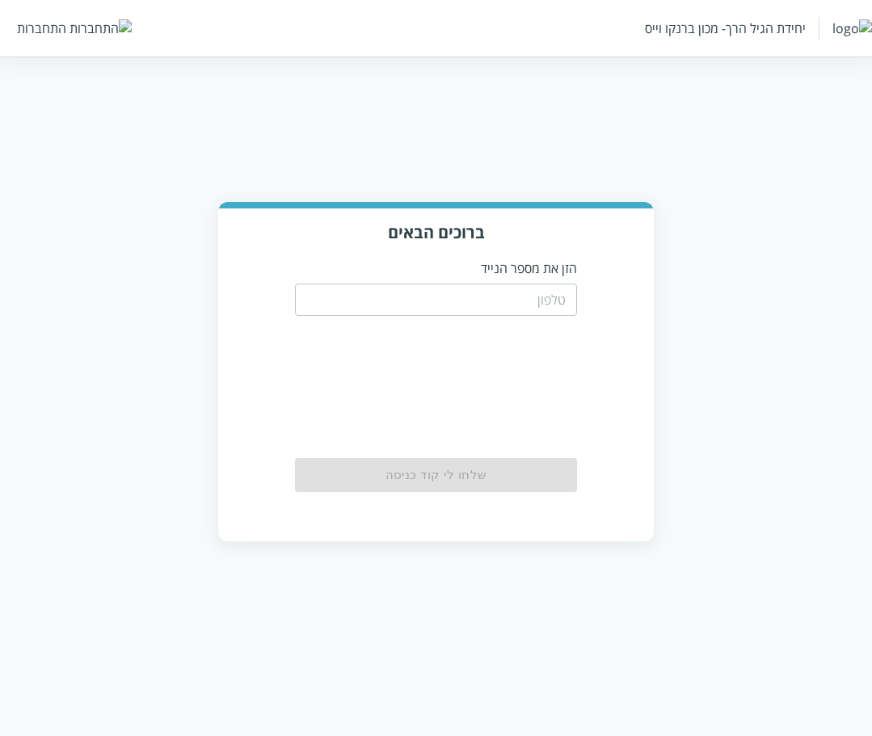
click at [378, 306] on input "tel" at bounding box center [436, 300] width 283 height 32
paste input "0504155555"
type input "0504155555"
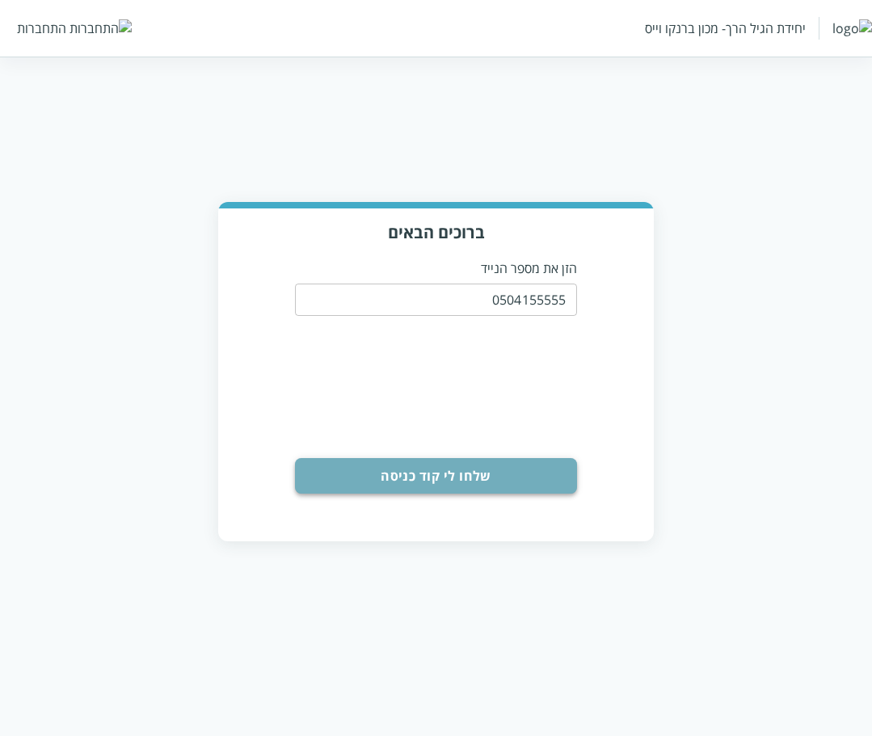
click at [424, 474] on button "שלחו לי קוד כניסה" at bounding box center [436, 476] width 283 height 36
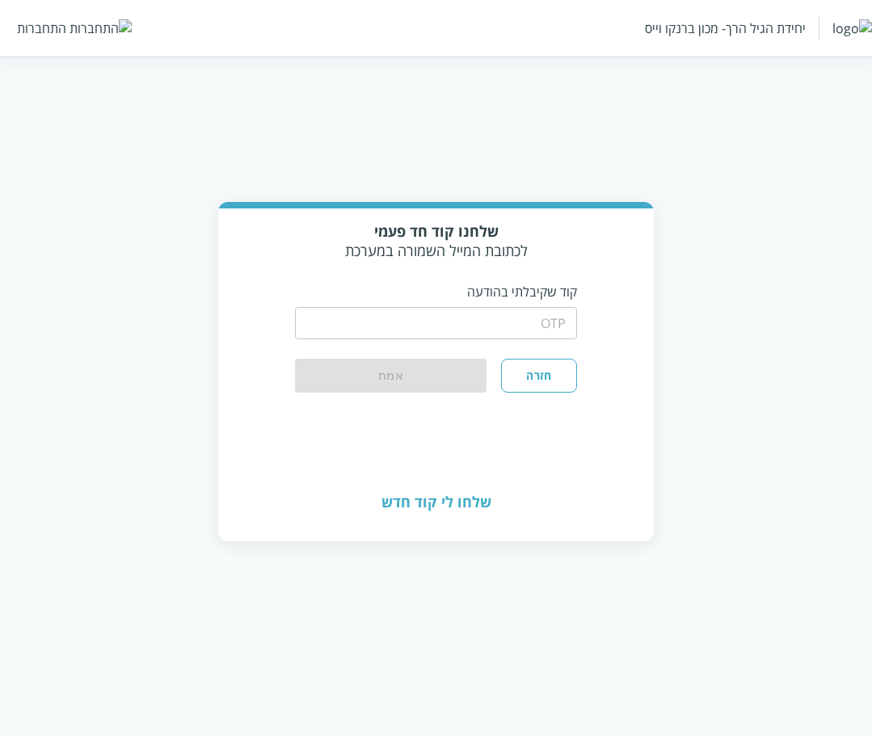
click at [437, 314] on input "string" at bounding box center [436, 323] width 283 height 32
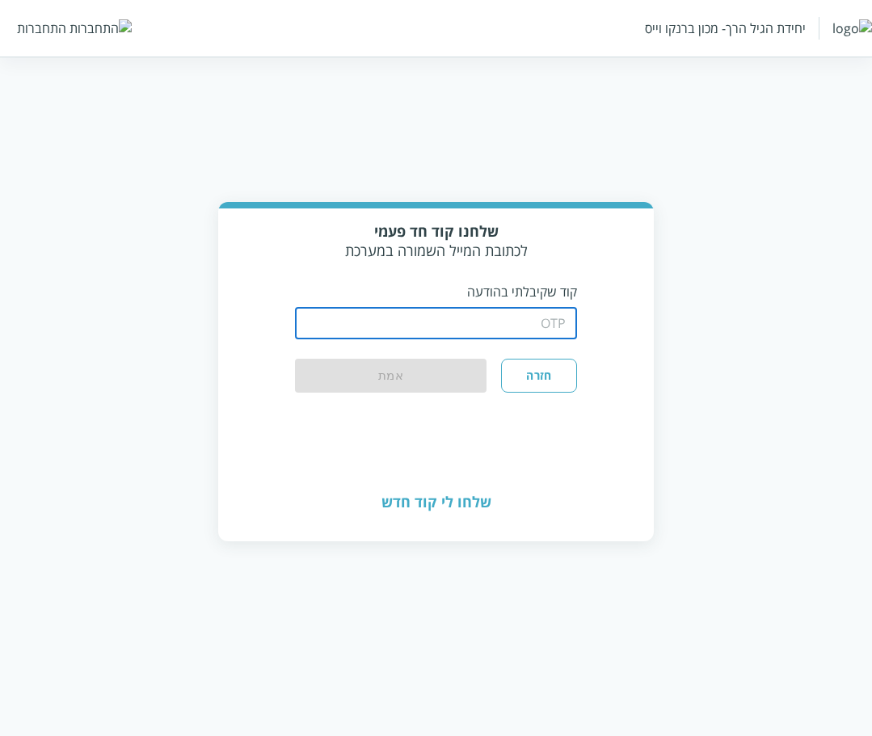
type input "1234"
click at [358, 381] on button "אמת" at bounding box center [391, 377] width 192 height 36
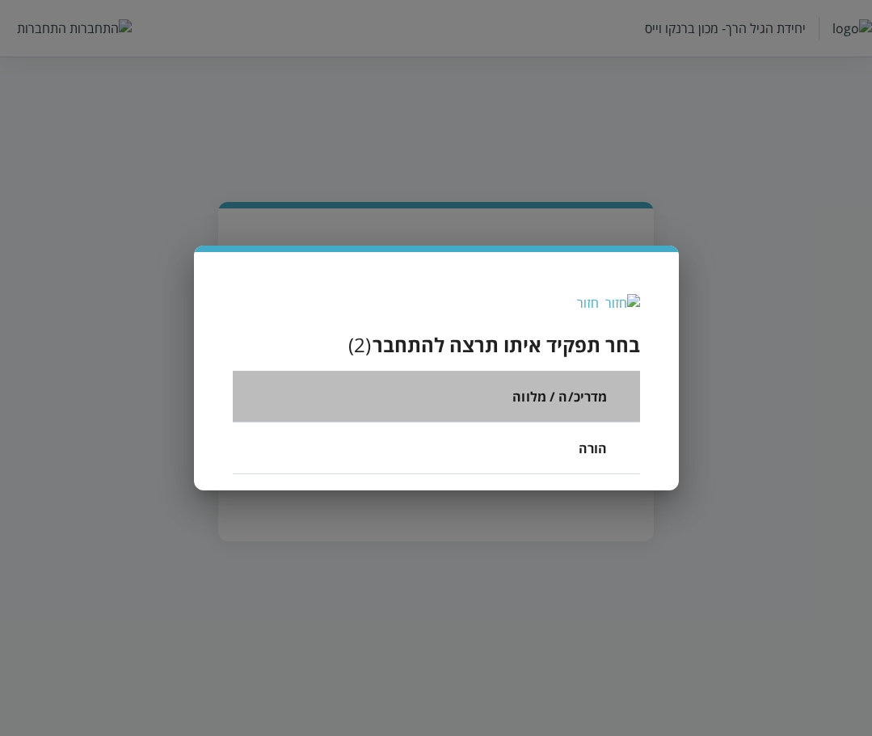
click at [511, 397] on li "מדריכ/ה / מלווה" at bounding box center [436, 397] width 407 height 52
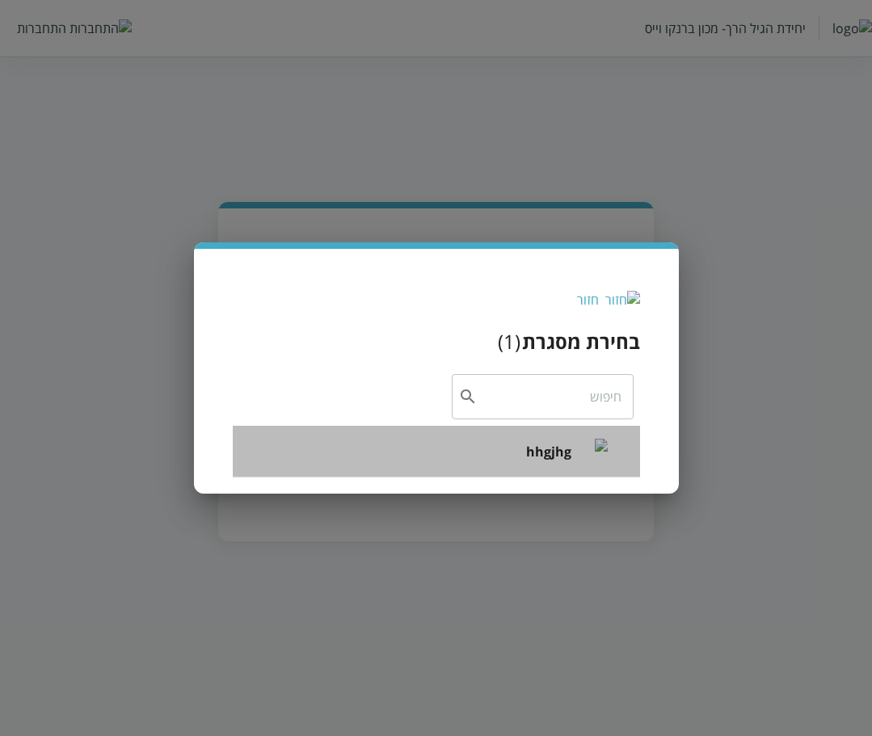
click at [483, 469] on li "hhgjhg" at bounding box center [436, 452] width 407 height 52
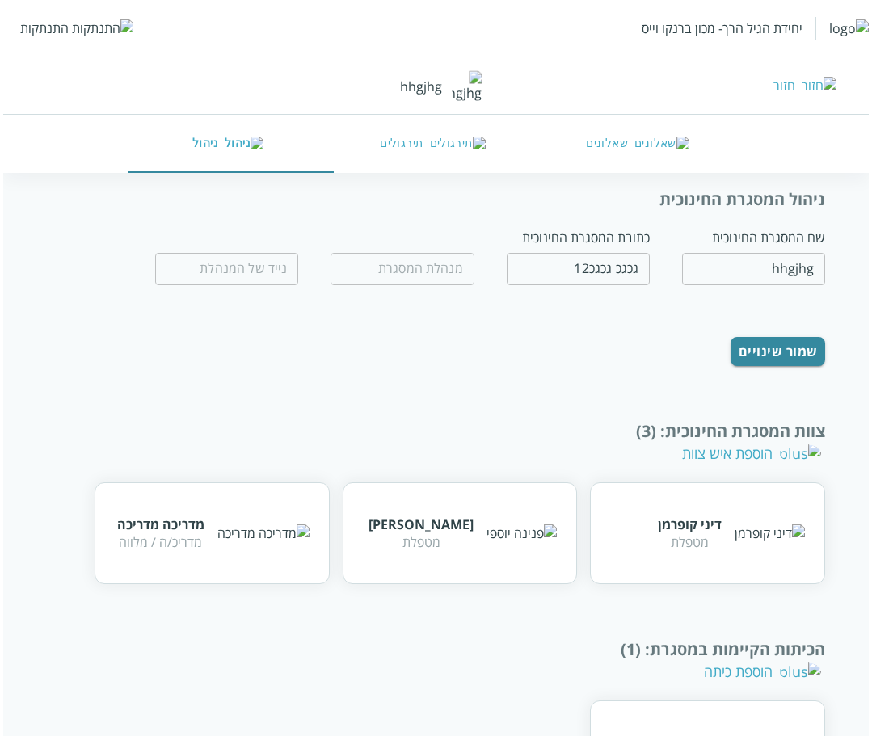
scroll to position [99, 0]
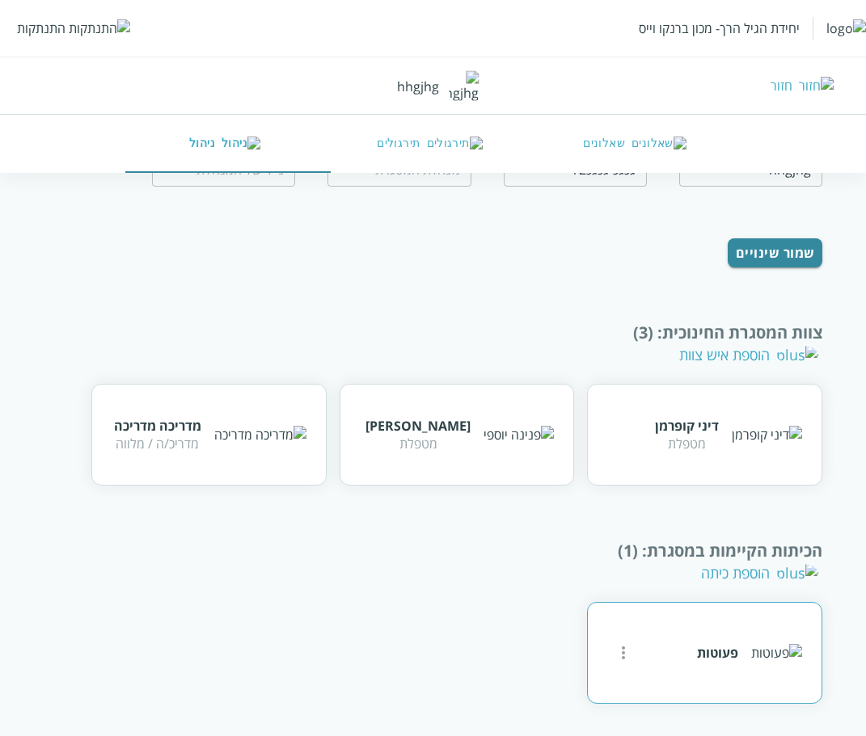
click at [635, 646] on button "more" at bounding box center [623, 653] width 32 height 32
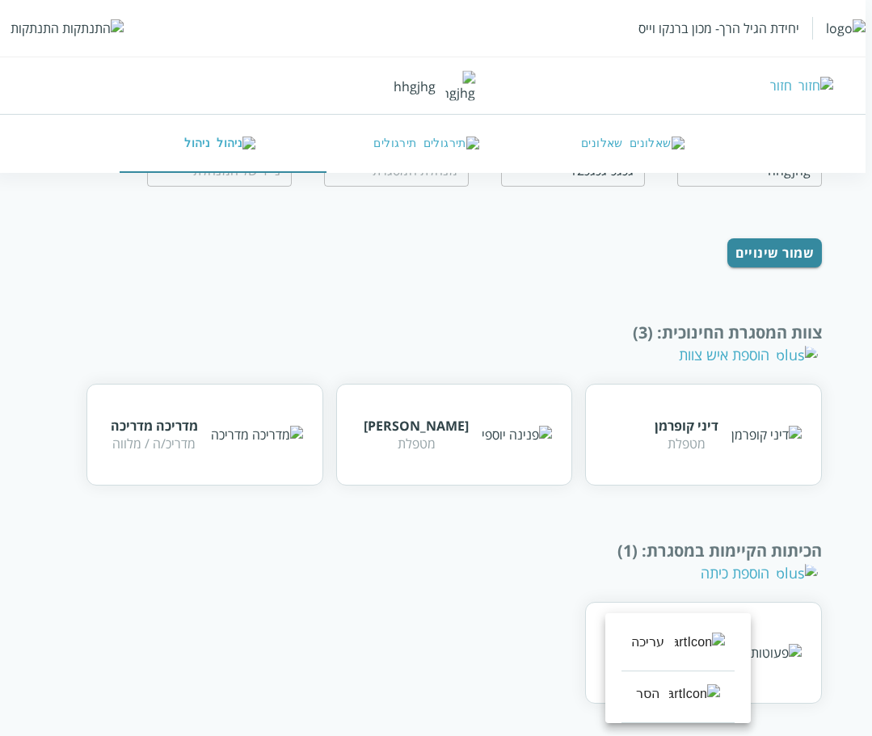
click at [664, 649] on div "עריכה" at bounding box center [648, 642] width 34 height 19
type input "פעוטות"
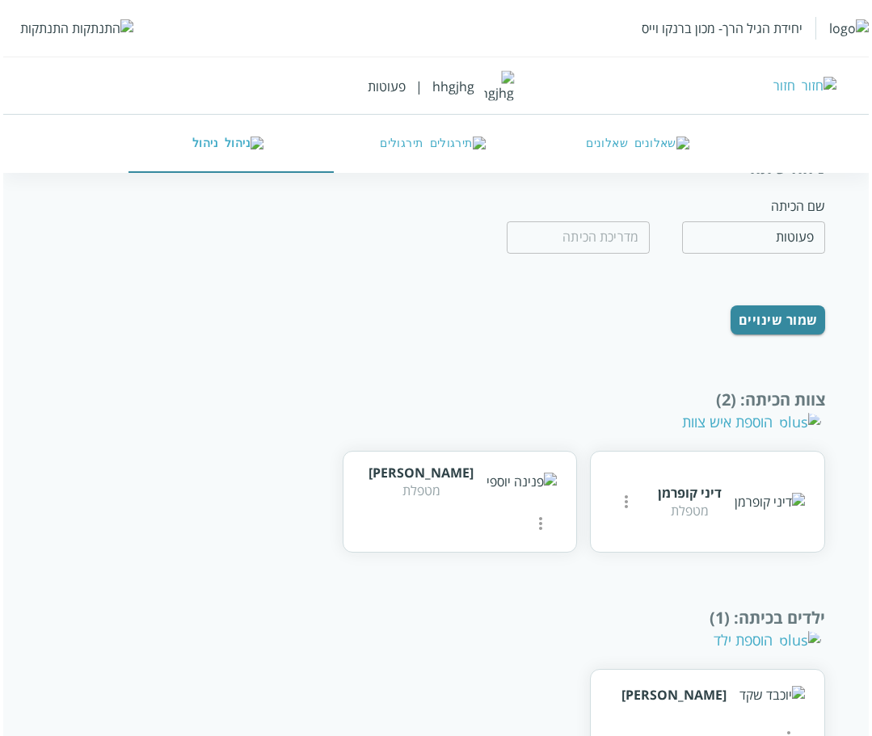
scroll to position [172, 0]
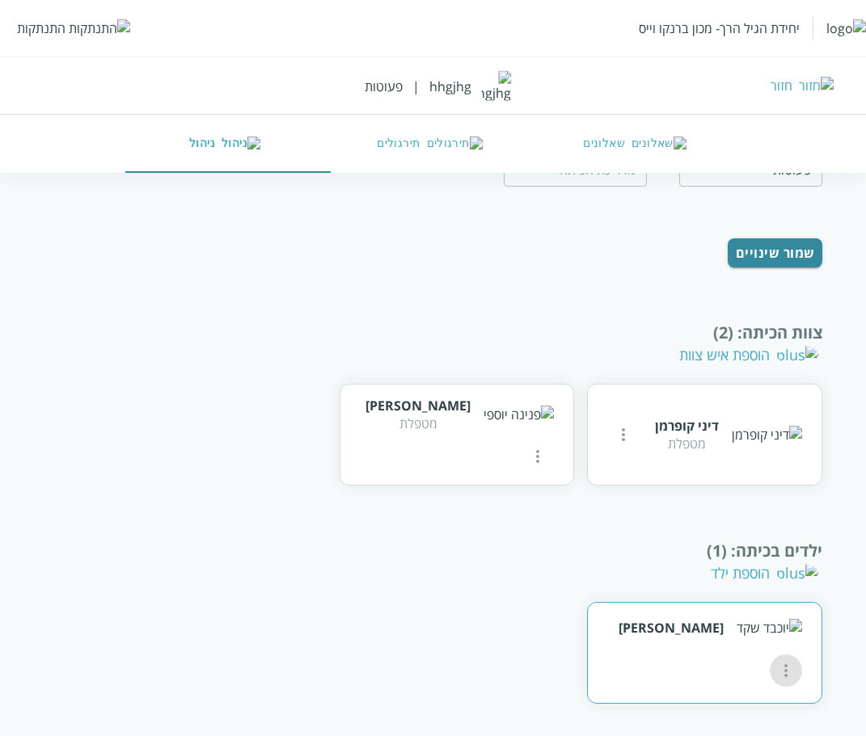
click at [776, 661] on icon "more" at bounding box center [785, 670] width 19 height 19
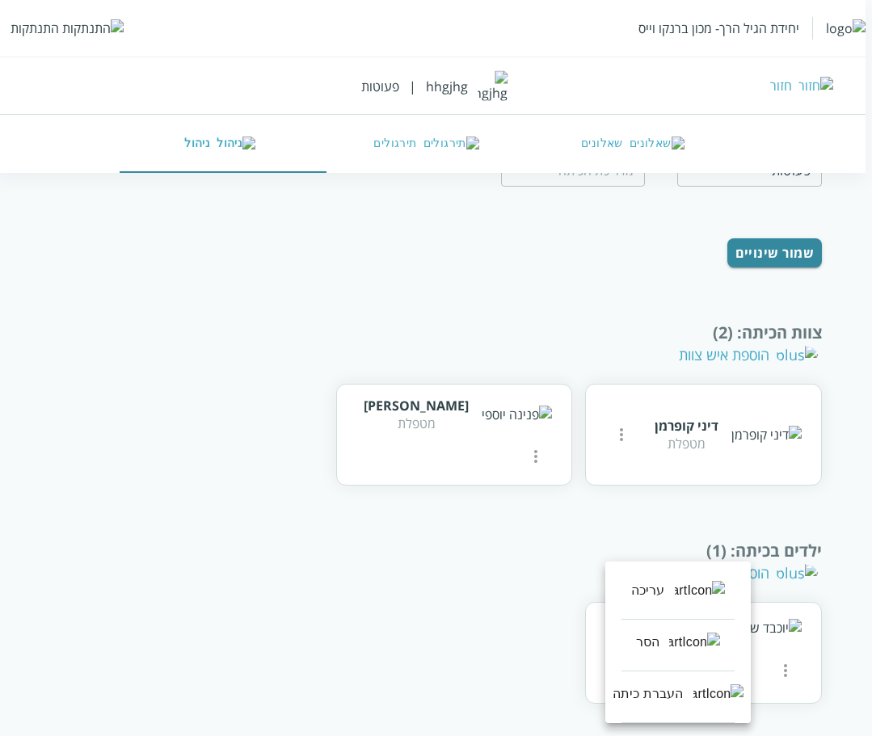
click at [665, 582] on div "עריכה" at bounding box center [648, 590] width 34 height 19
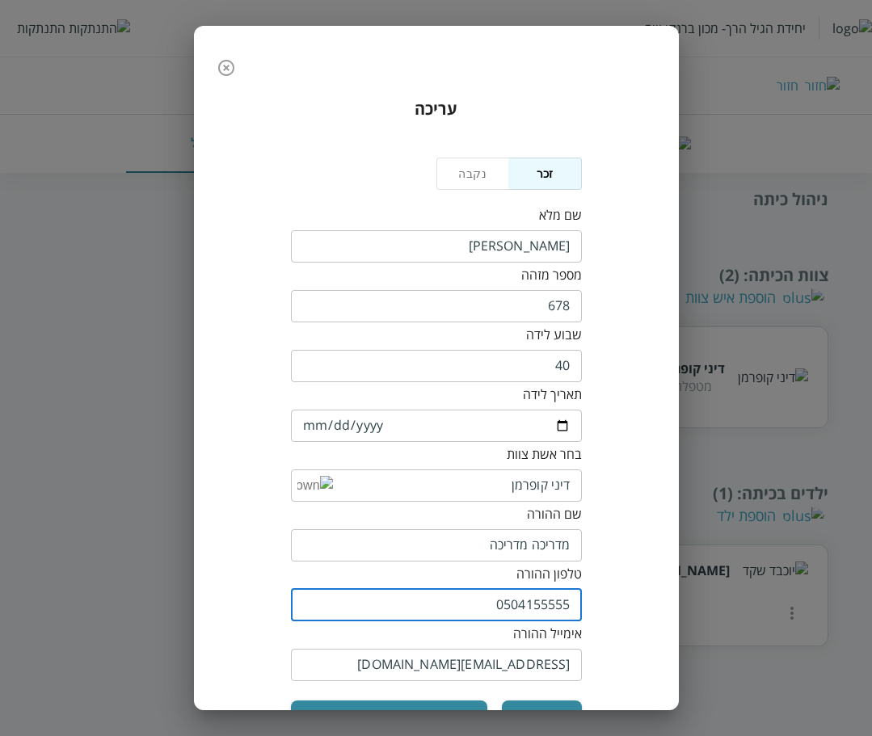
drag, startPoint x: 482, startPoint y: 607, endPoint x: 598, endPoint y: 601, distance: 116.6
click at [598, 601] on div "עריכה נקבה זכר שם מלא ​ מספר מזהה 678 ​ שבוע לידה 40 ​ תאריך לידה 2025-04-16 ​ …" at bounding box center [436, 427] width 453 height 686
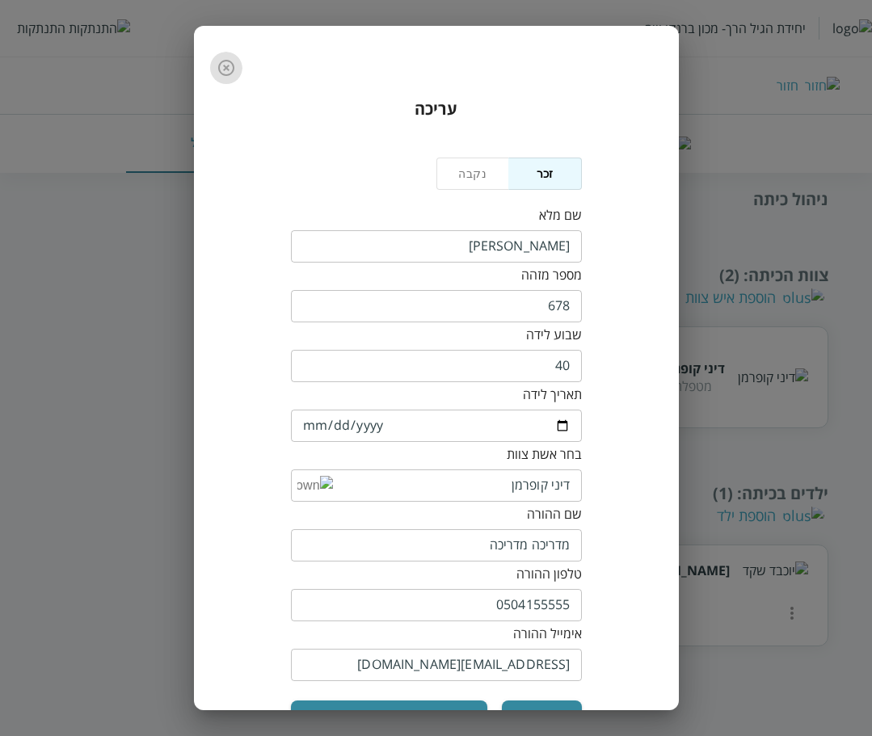
click at [224, 67] on icon "button" at bounding box center [226, 67] width 19 height 19
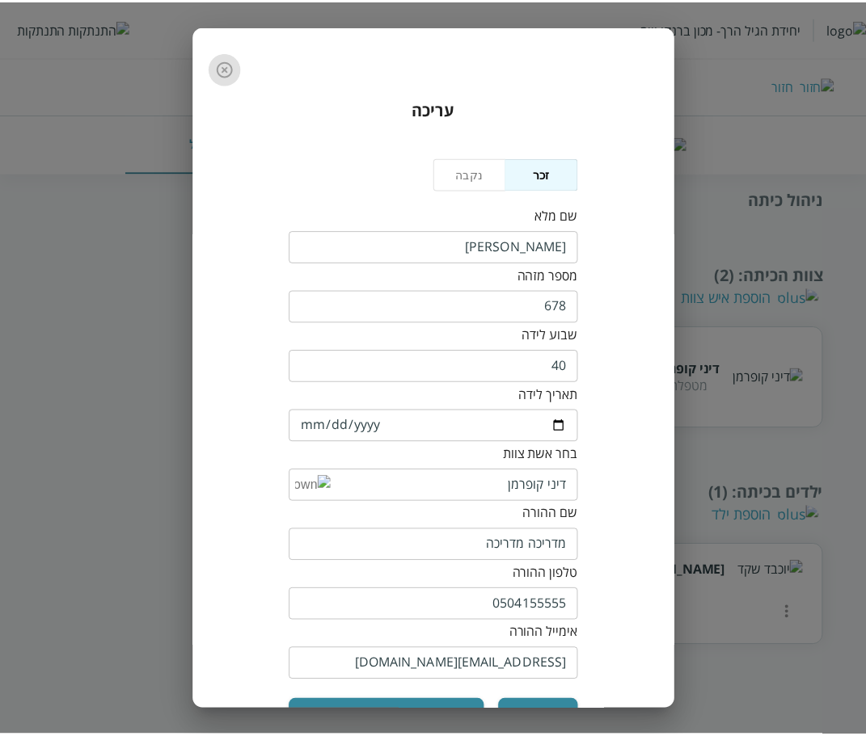
scroll to position [172, 0]
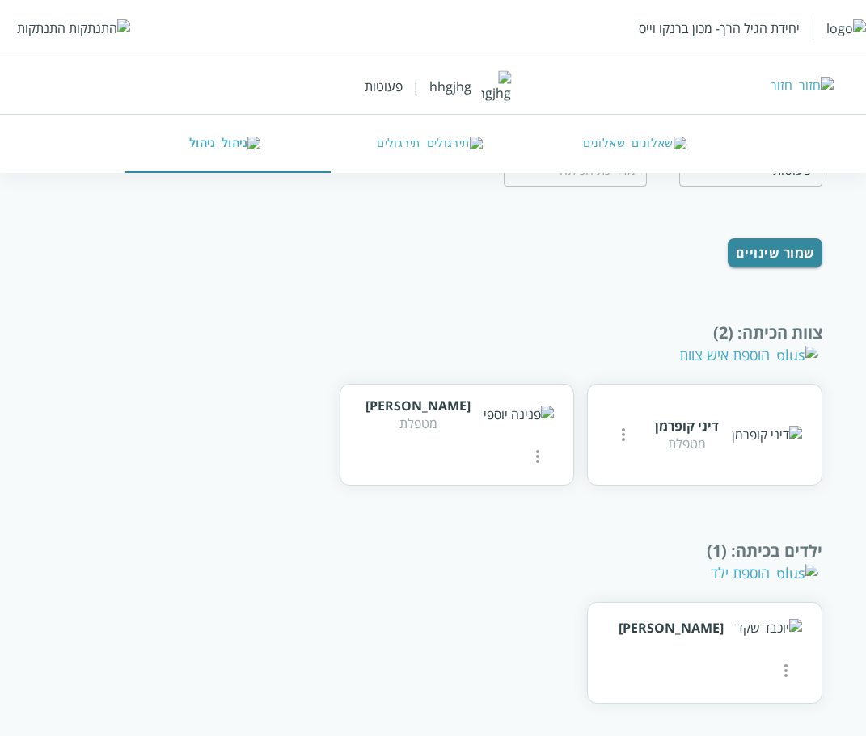
click at [774, 574] on div "הוספת ילד" at bounding box center [765, 572] width 108 height 19
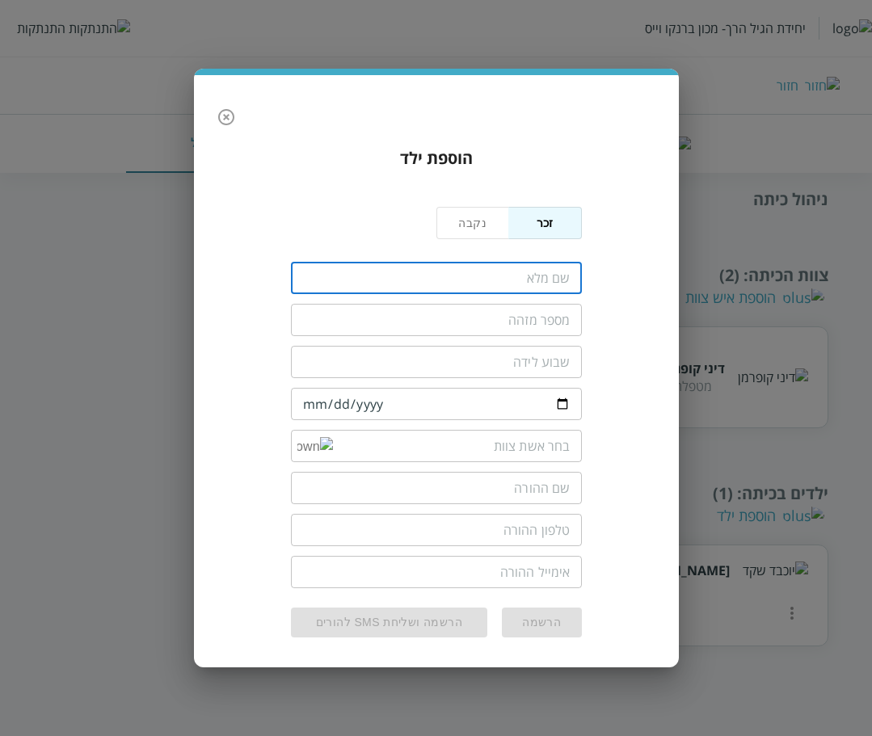
click at [483, 291] on input "fullName" at bounding box center [436, 278] width 291 height 32
type input "מירי אפרתי"
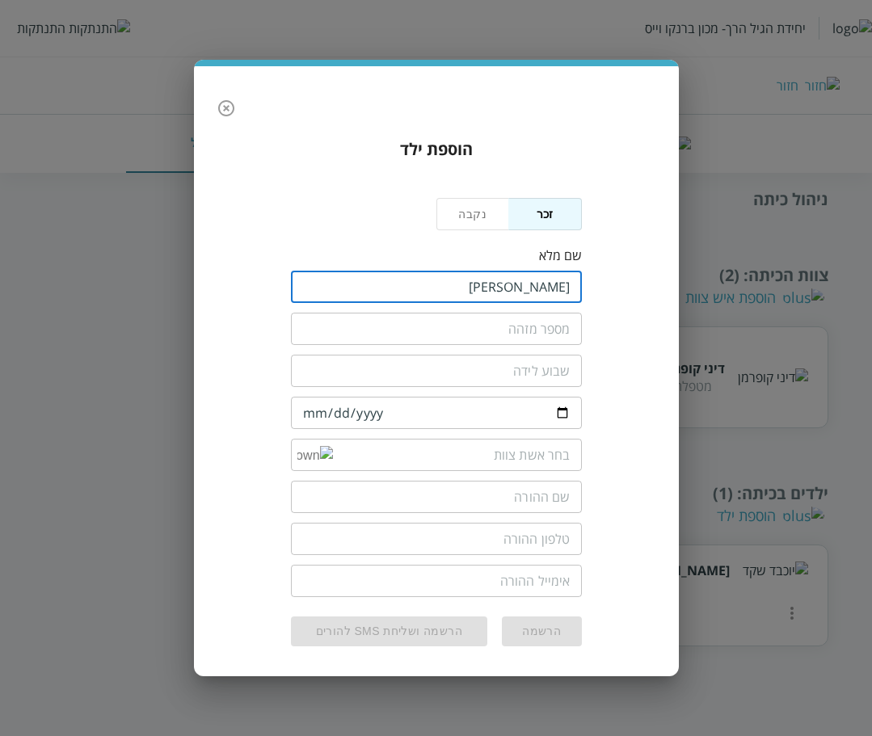
click at [517, 323] on input "text" at bounding box center [436, 329] width 291 height 32
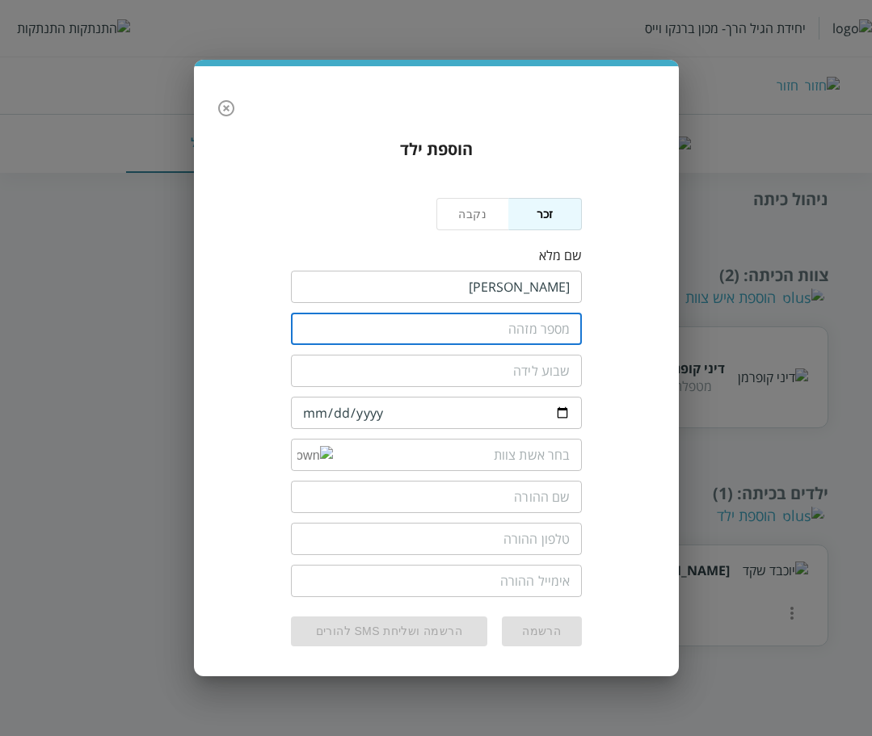
type input "678"
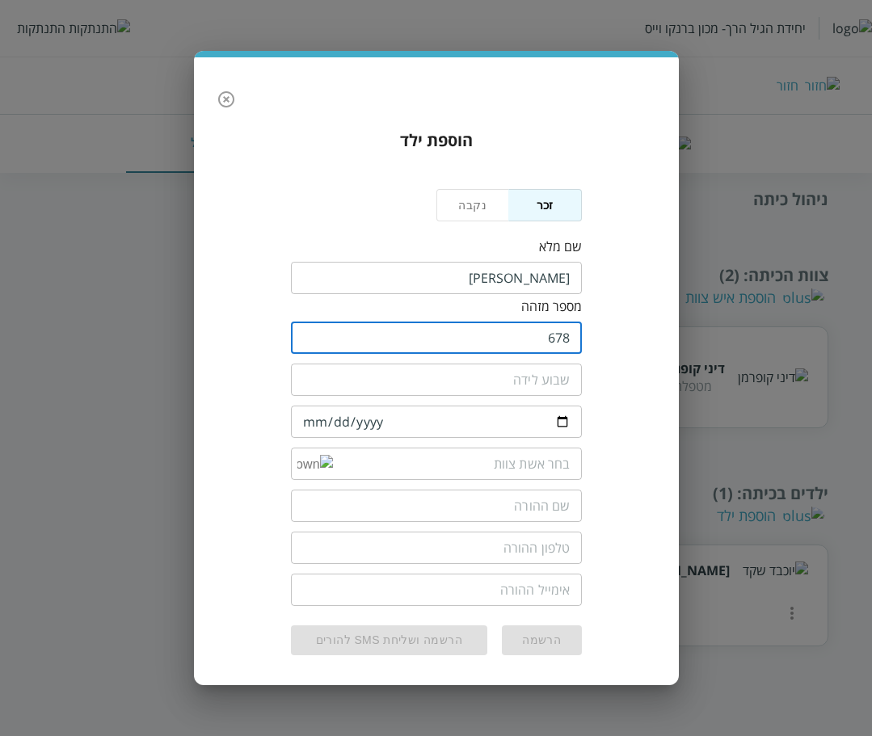
click at [559, 371] on input "number" at bounding box center [436, 380] width 291 height 32
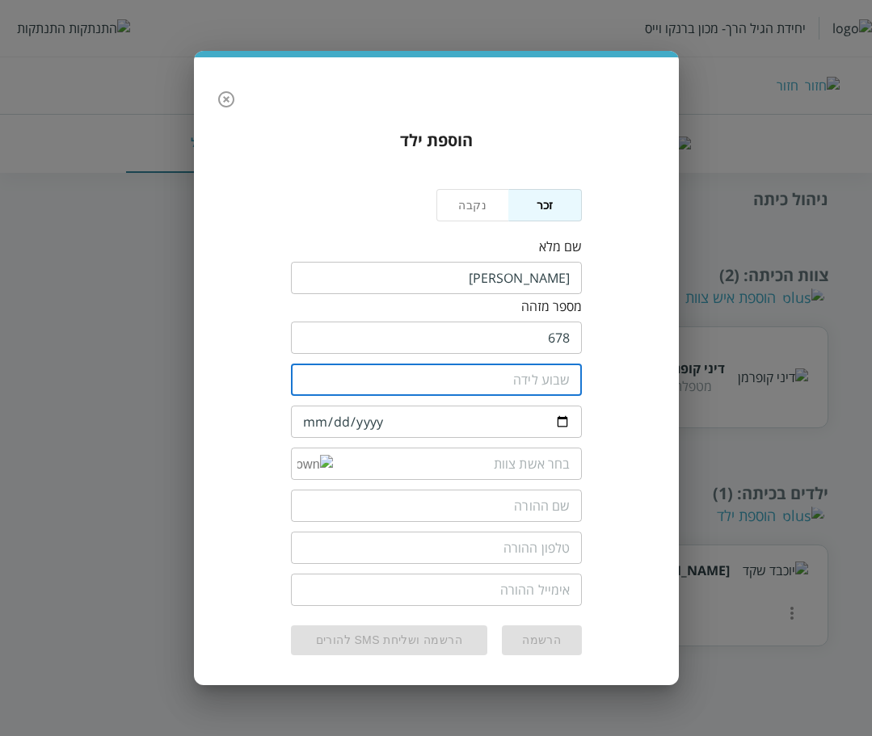
type input "40"
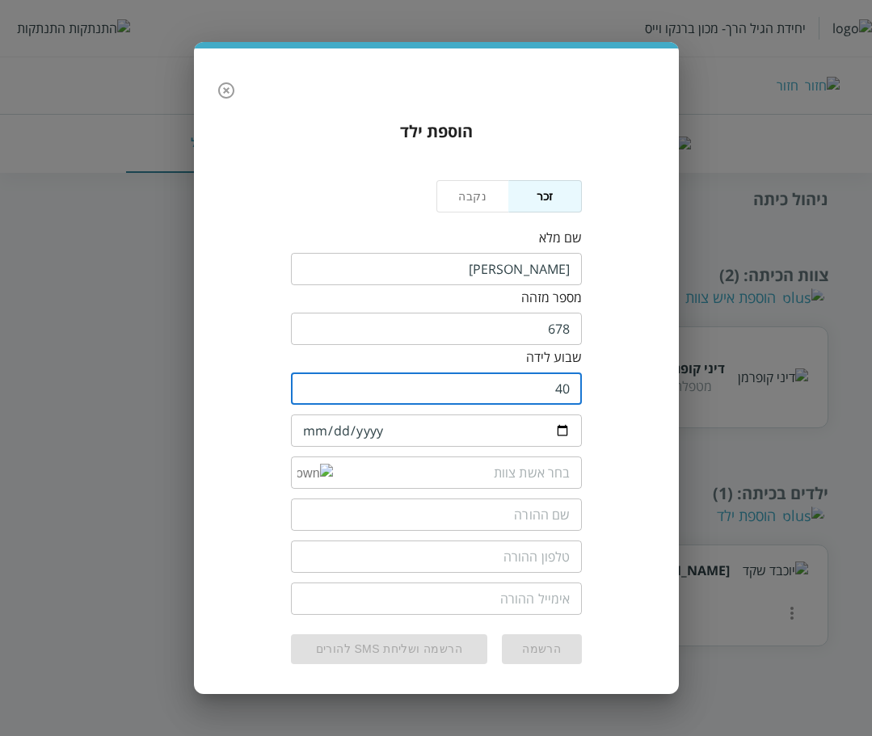
click at [474, 433] on input "date" at bounding box center [436, 431] width 291 height 32
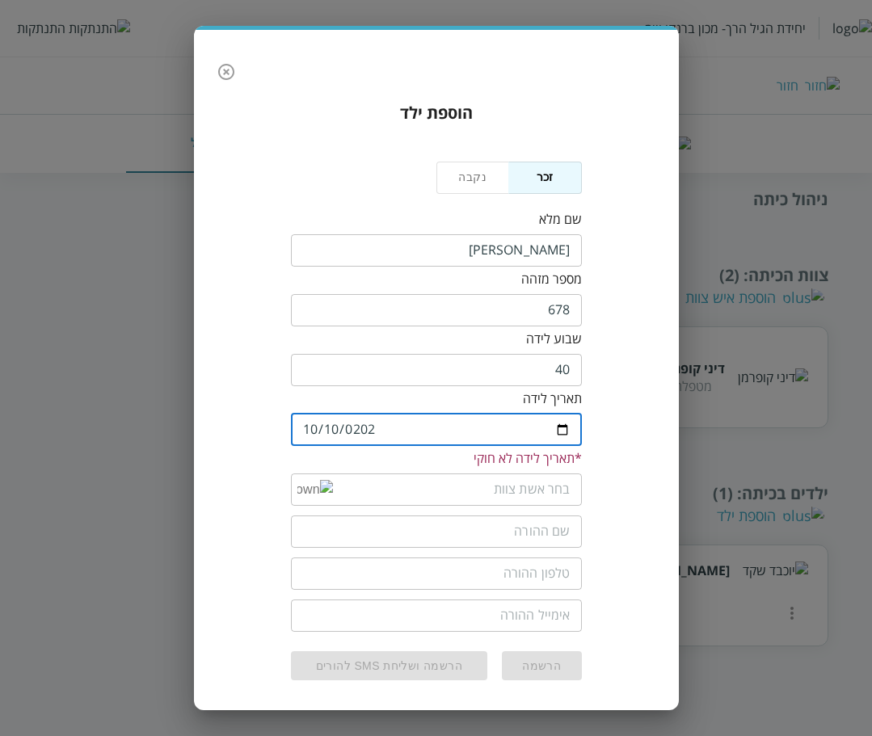
type input "2023-10-10"
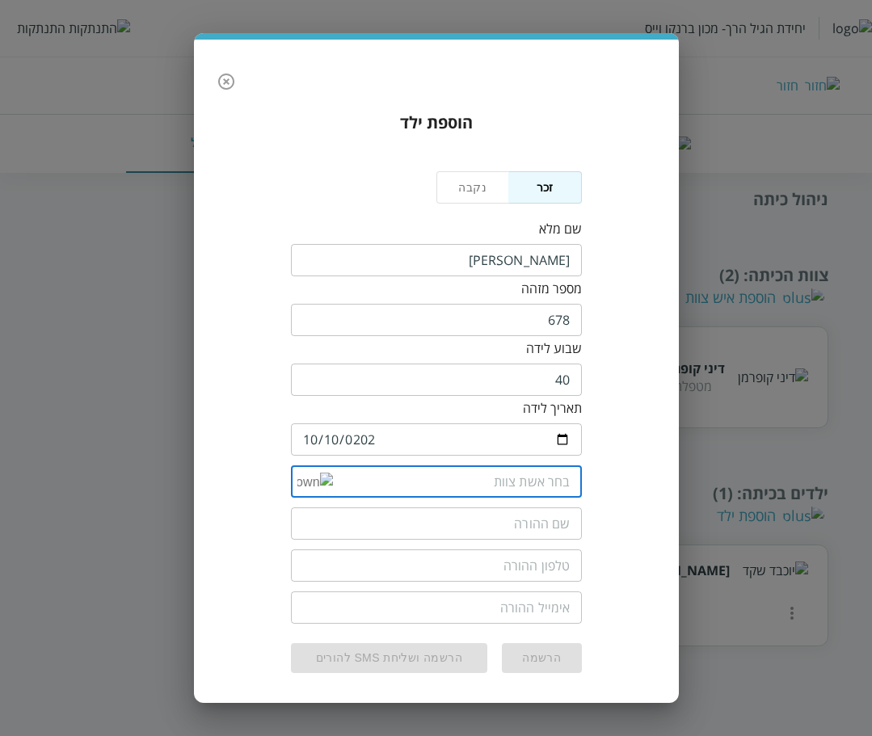
click at [500, 470] on input "list" at bounding box center [452, 482] width 238 height 32
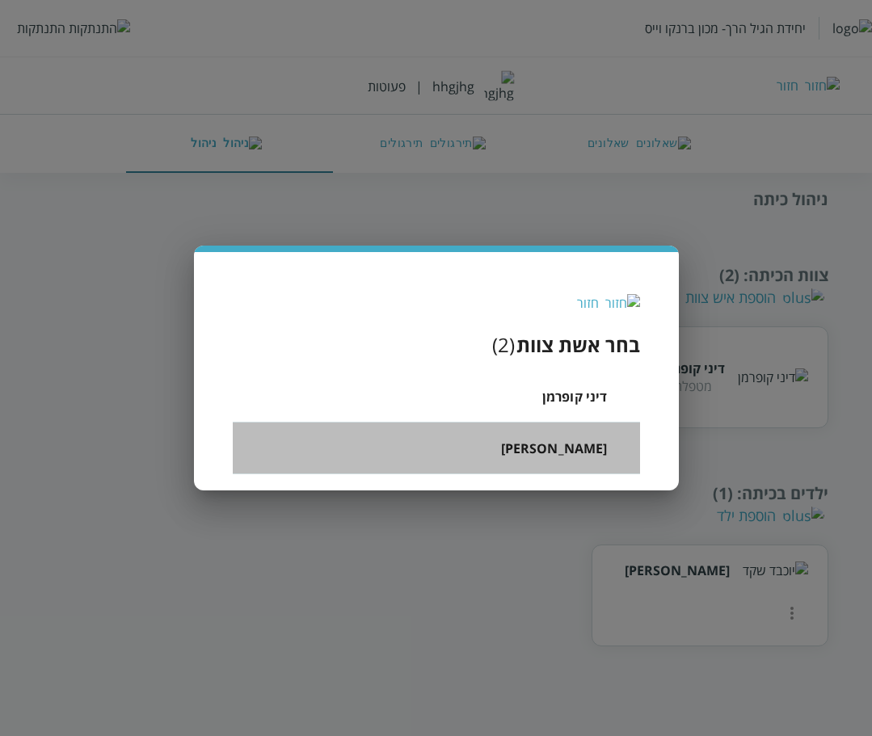
click at [565, 446] on span "פנינה יוספי" at bounding box center [554, 448] width 107 height 19
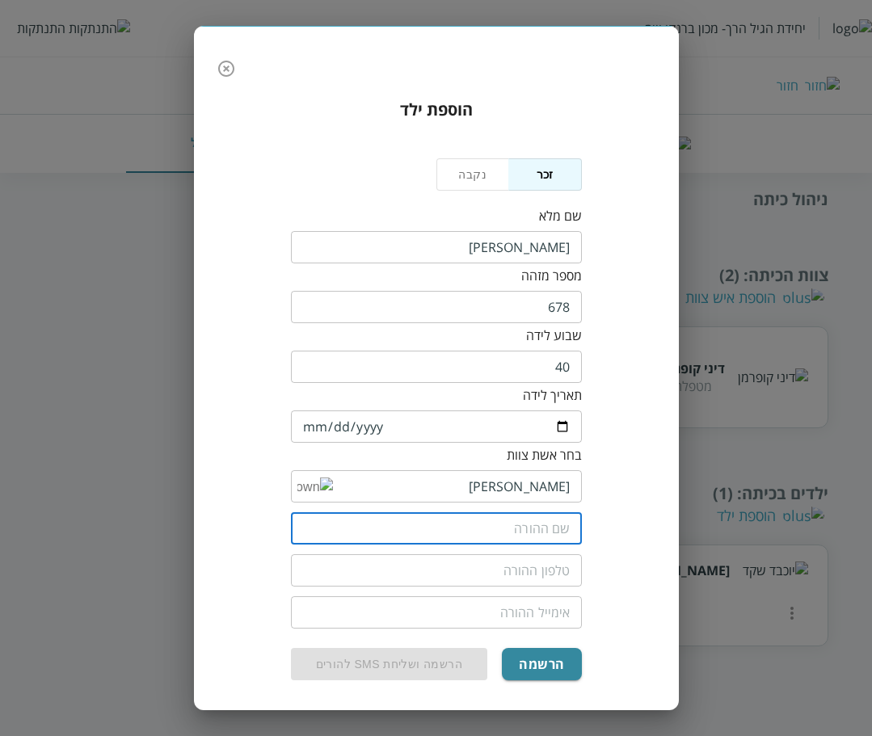
click at [543, 531] on input "text" at bounding box center [436, 529] width 291 height 32
type input "רות גוטמן"
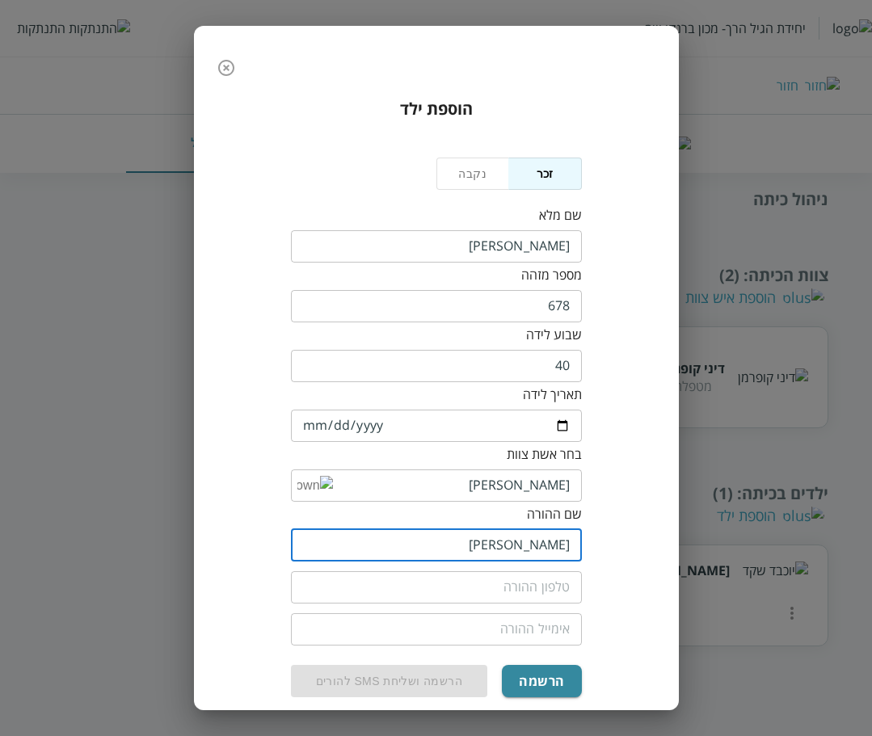
click at [523, 559] on input "רות גוטמן" at bounding box center [436, 545] width 291 height 32
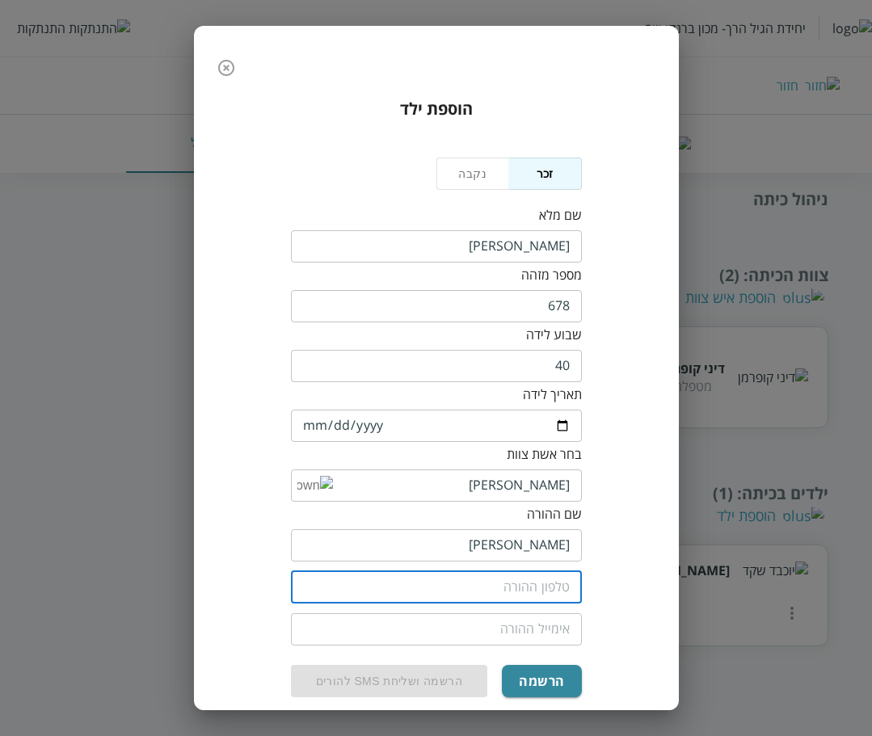
click at [525, 580] on input "tel" at bounding box center [436, 588] width 291 height 32
paste input "0504155555"
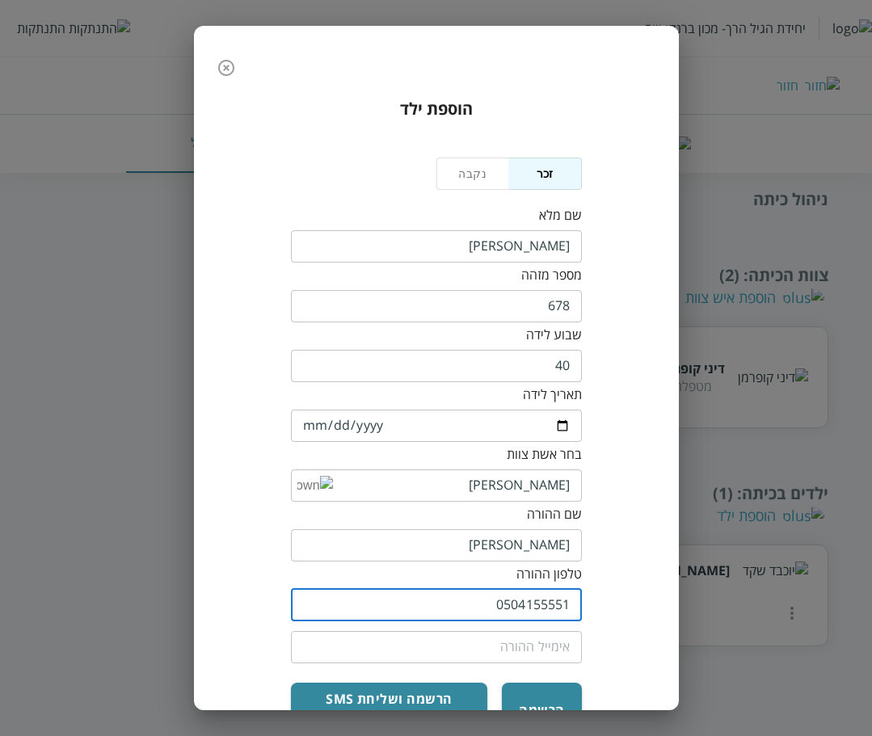
type input "0504155551"
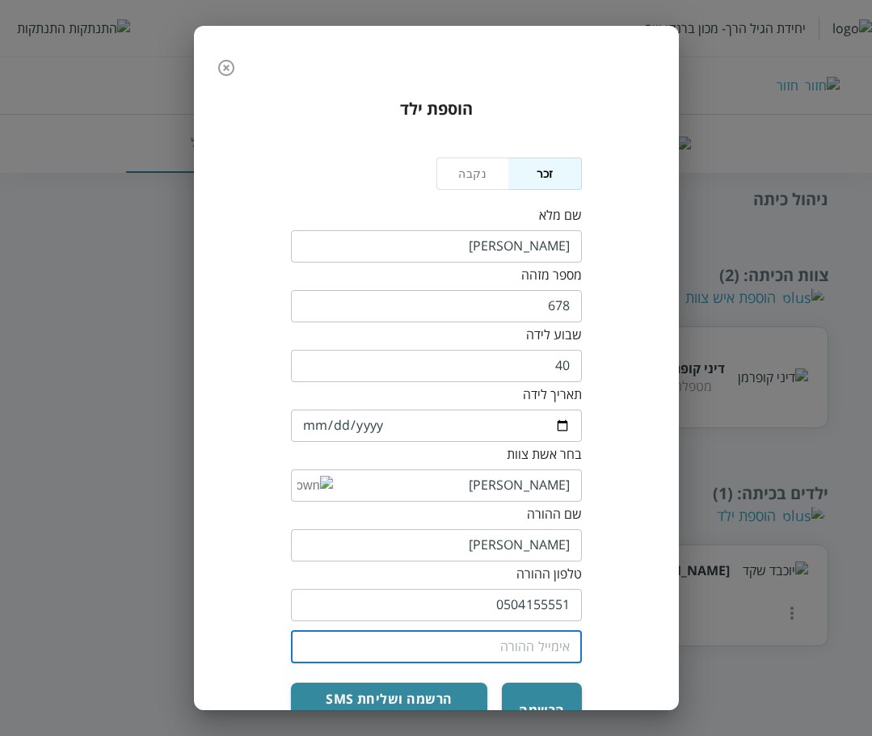
click at [471, 643] on input "email" at bounding box center [436, 647] width 291 height 32
paste input "0504155555"
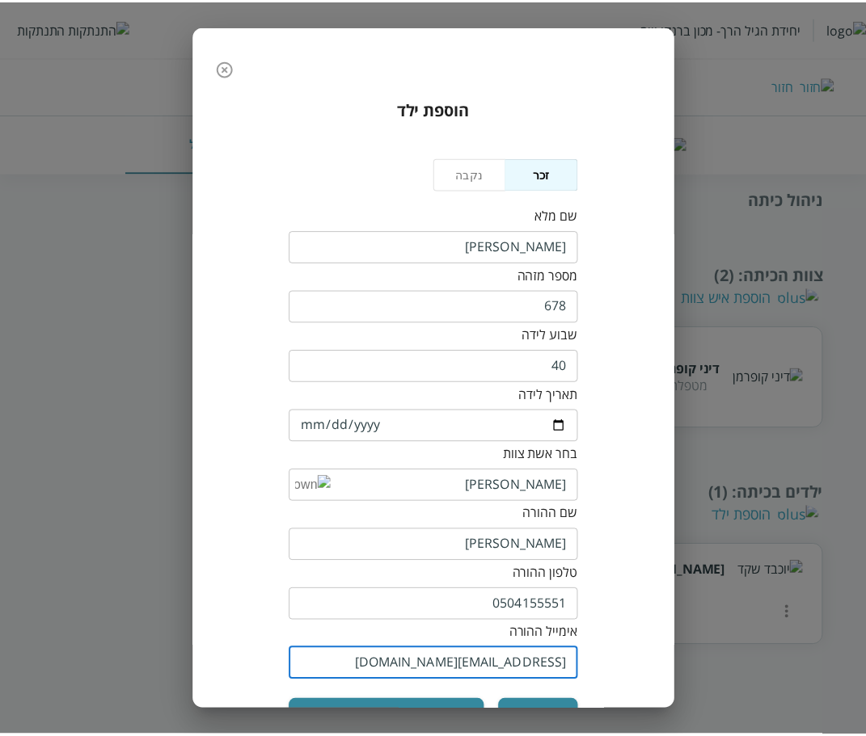
scroll to position [52, 0]
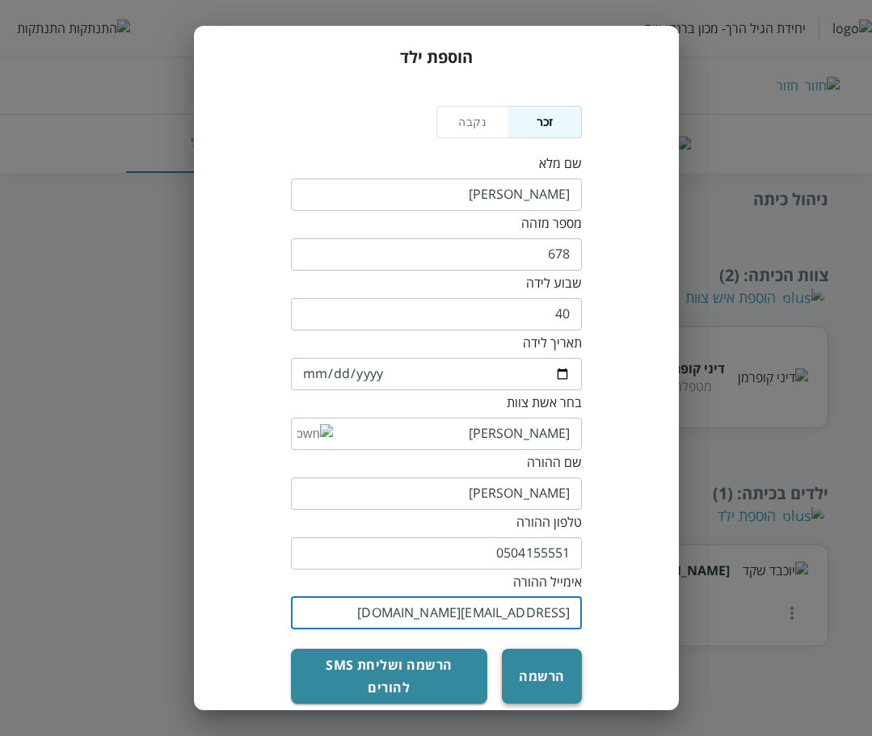
type input "0504155555@yopmail.com"
click at [535, 656] on button "הרשמה" at bounding box center [541, 676] width 79 height 55
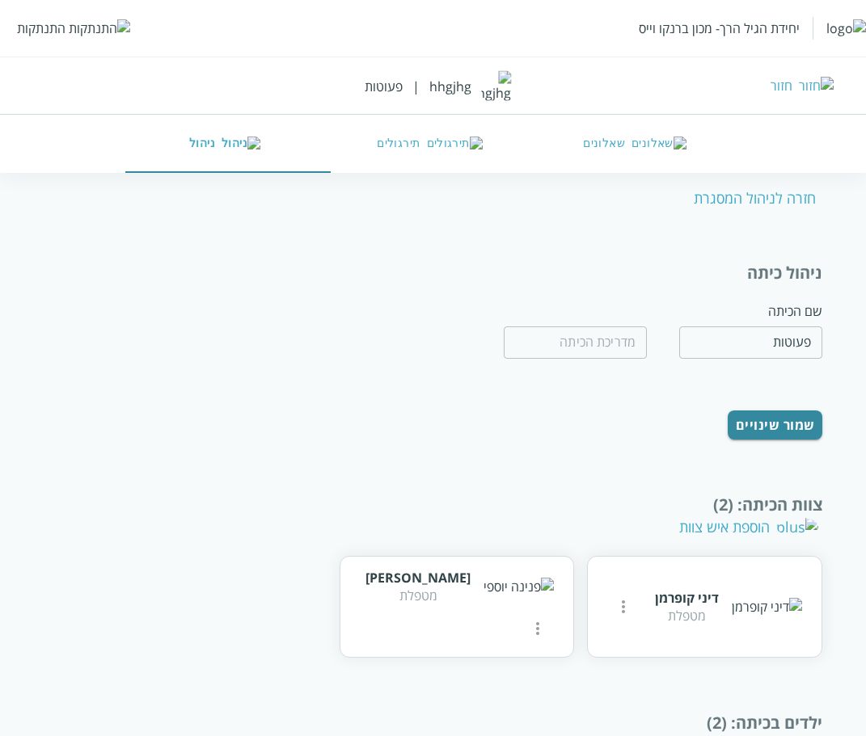
click at [62, 27] on div "התנתקות" at bounding box center [41, 28] width 49 height 18
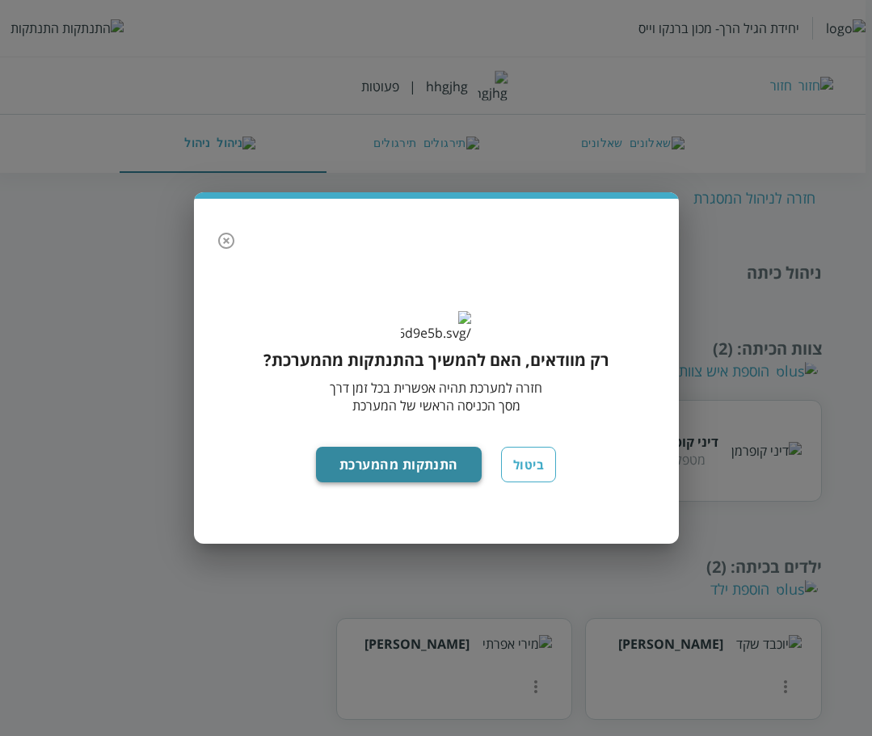
click at [390, 483] on button "התנתקות מהמערכת" at bounding box center [399, 465] width 166 height 36
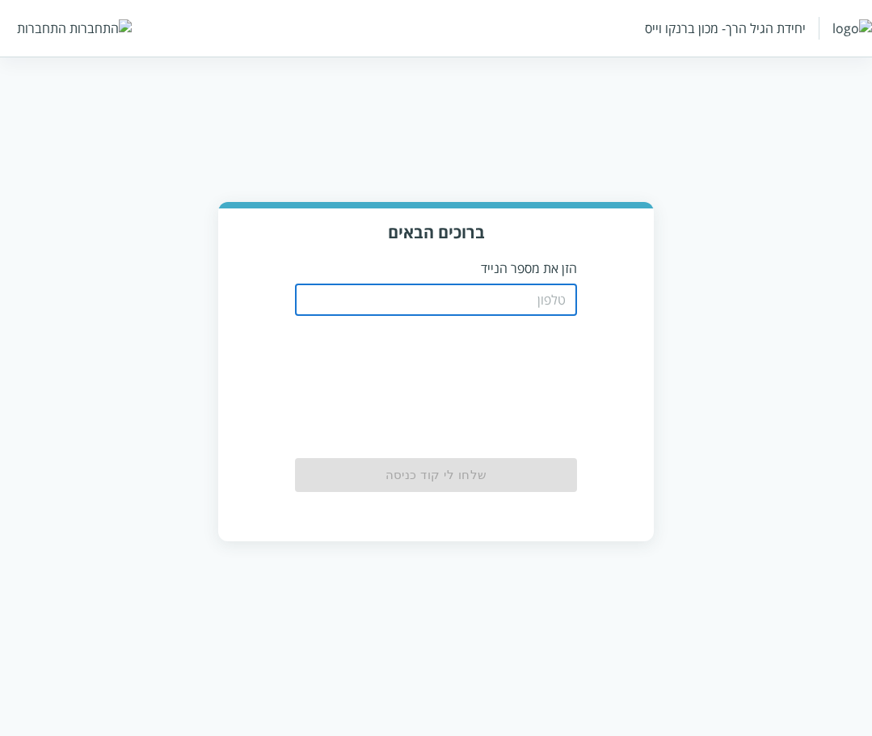
click at [517, 295] on input "tel" at bounding box center [436, 300] width 283 height 32
paste input "0504155555"
type input "0504155551"
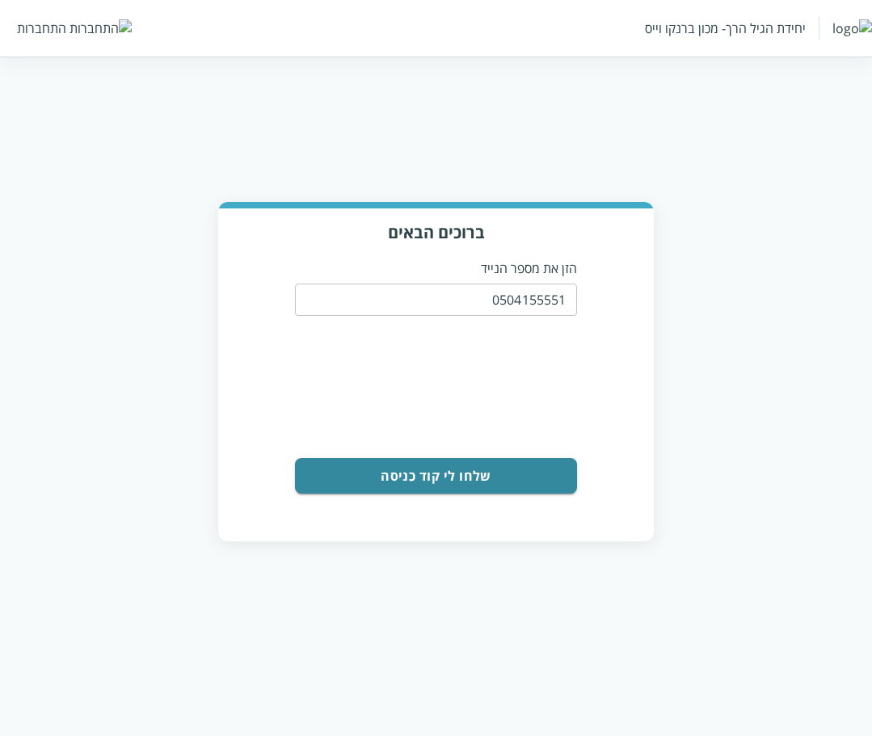
click at [462, 474] on button "שלחו לי קוד כניסה" at bounding box center [436, 476] width 283 height 36
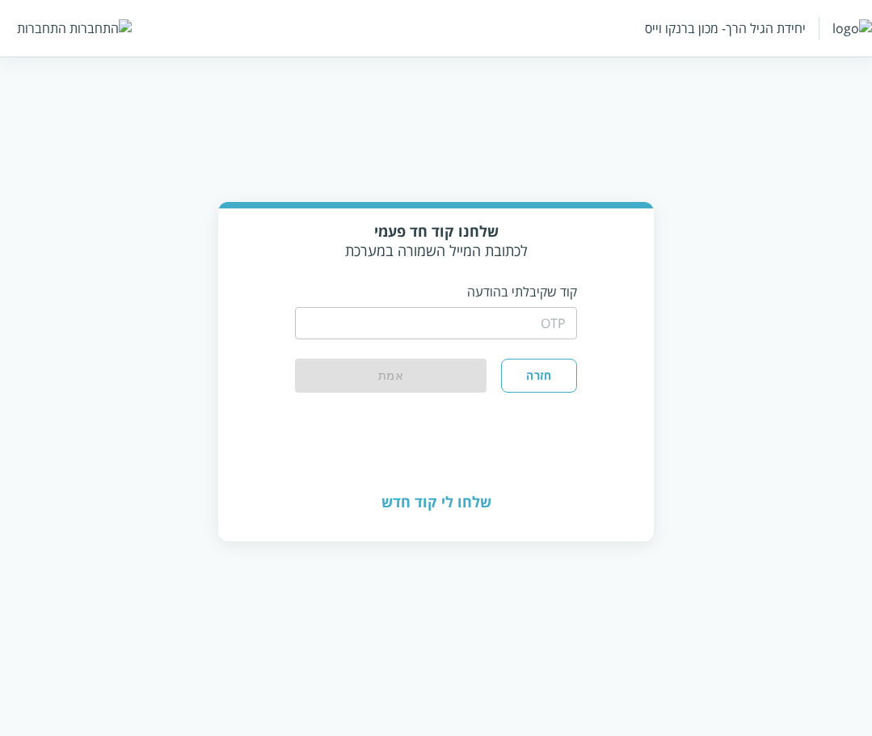
click at [449, 337] on input "string" at bounding box center [436, 323] width 283 height 32
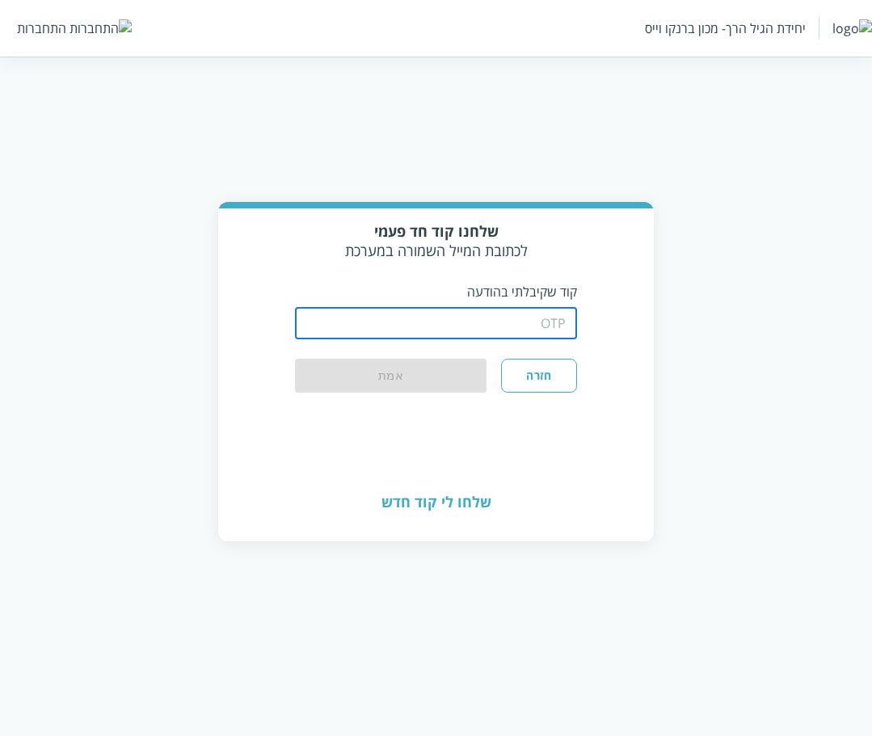
type input "1234"
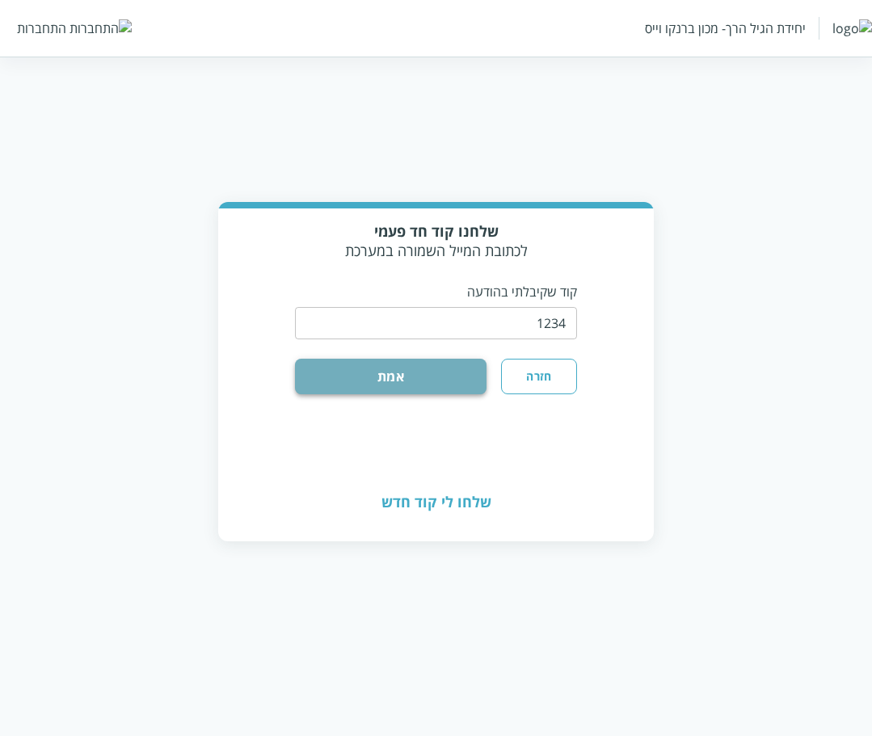
click at [435, 369] on button "אמת" at bounding box center [391, 377] width 192 height 36
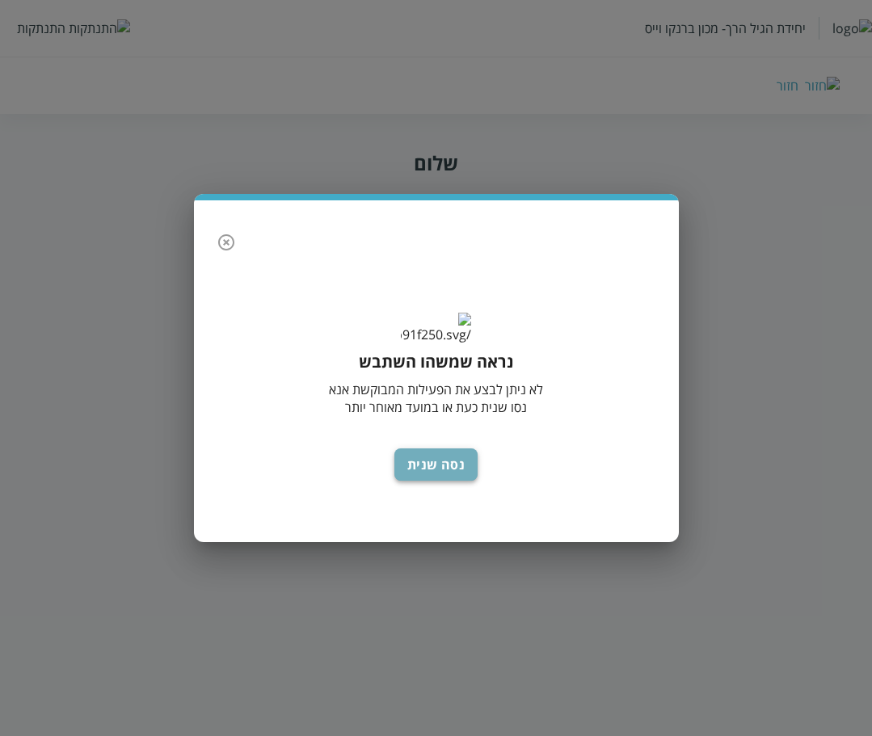
click at [459, 481] on button "נסה שנית" at bounding box center [436, 465] width 84 height 32
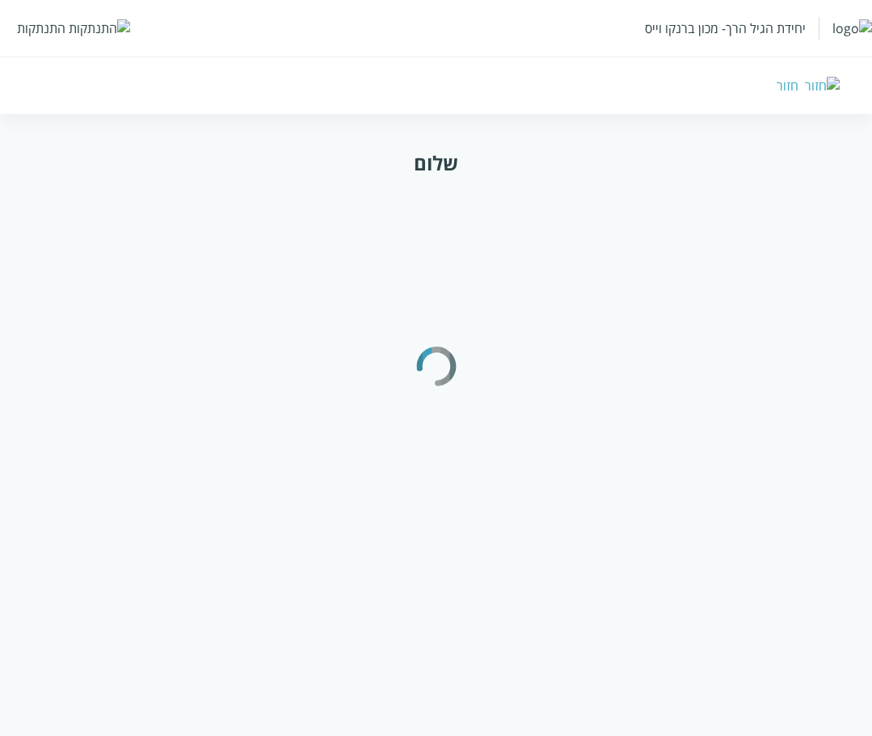
click at [392, 239] on html "יחידת הגיל הרך- מכון ברנקו וייס התנתקות חזור שלום" at bounding box center [436, 119] width 872 height 239
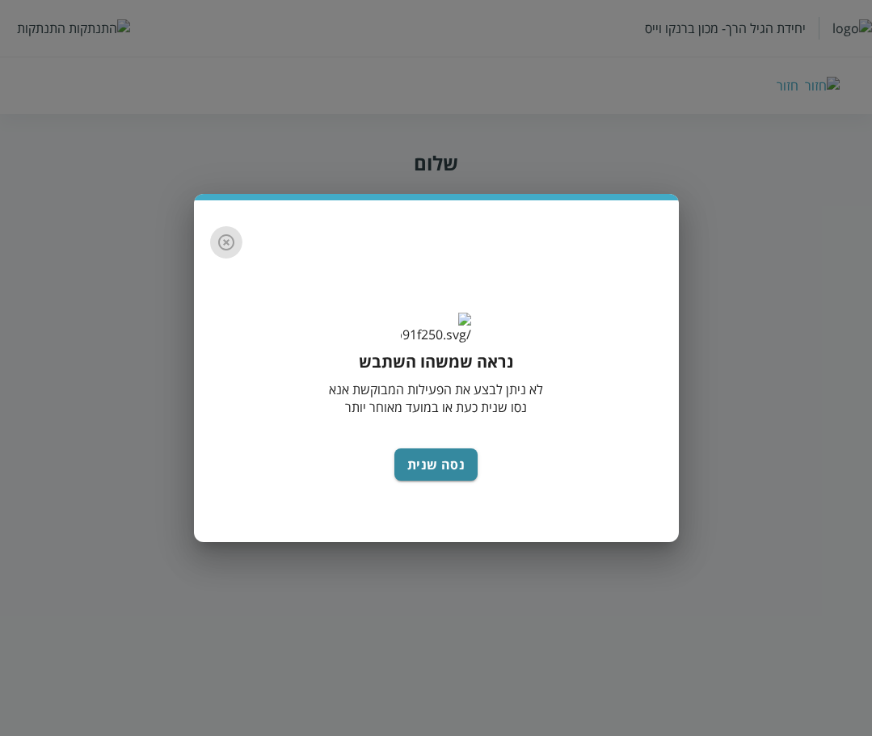
click at [215, 226] on button "button" at bounding box center [226, 242] width 32 height 32
click at [451, 479] on button "סגור" at bounding box center [437, 465] width 52 height 32
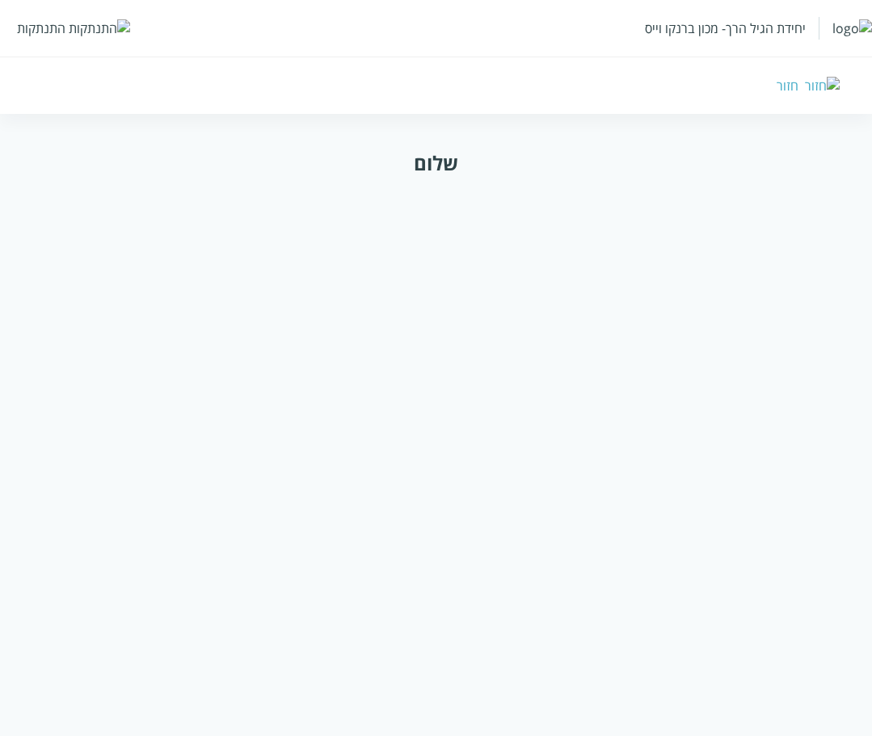
click at [46, 34] on div "התנתקות" at bounding box center [41, 28] width 49 height 18
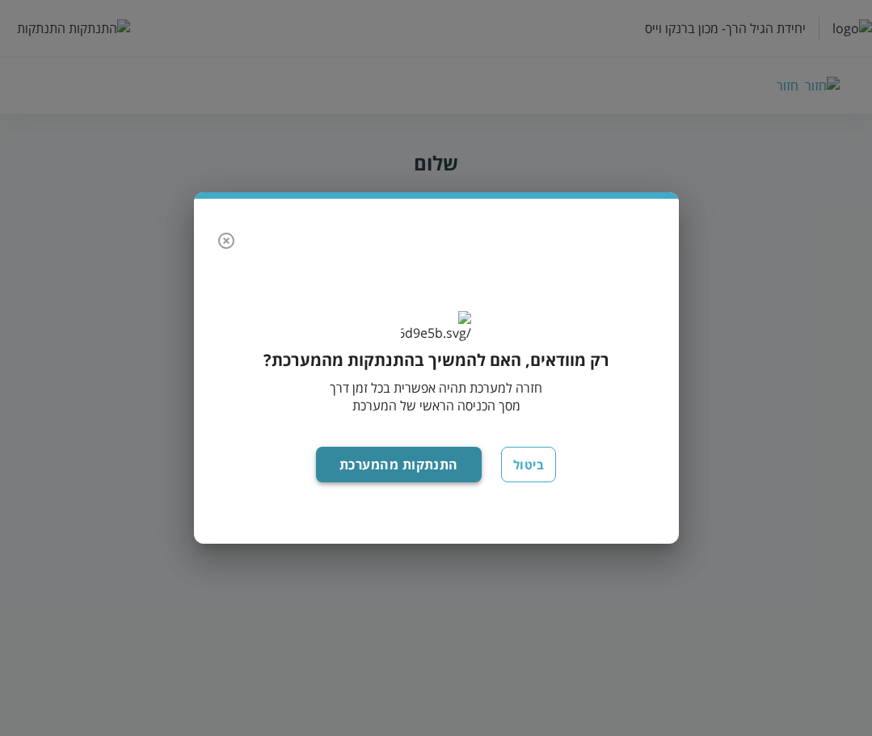
click at [392, 483] on button "התנתקות מהמערכת" at bounding box center [399, 465] width 166 height 36
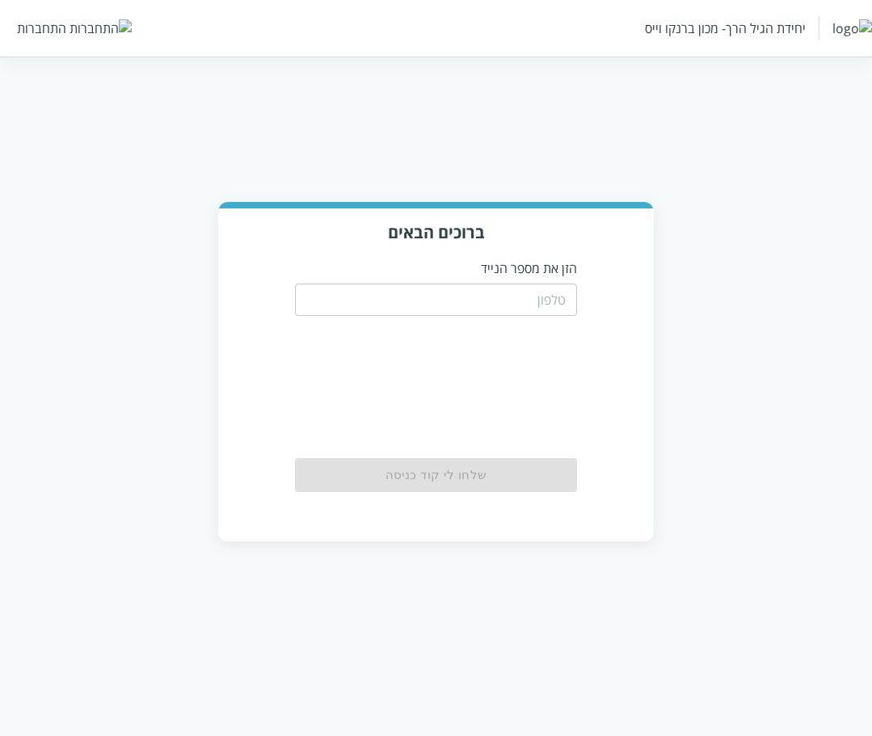
click at [472, 302] on input "tel" at bounding box center [436, 300] width 283 height 32
paste input "0504155555"
type input "0504155555"
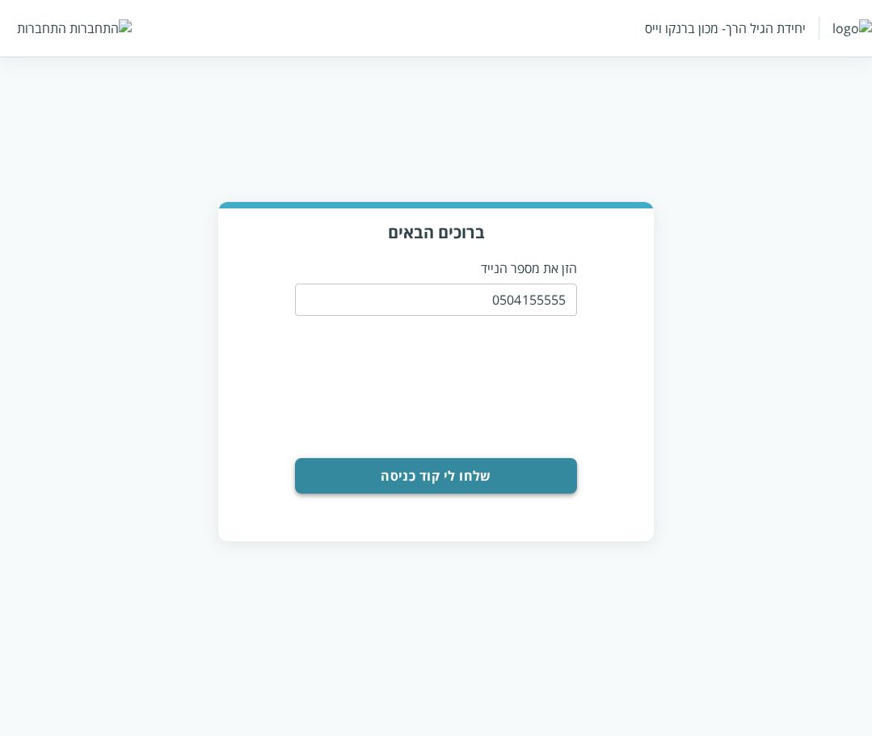
click at [428, 479] on button "שלחו לי קוד כניסה" at bounding box center [436, 476] width 283 height 36
